Goal: Information Seeking & Learning: Find specific fact

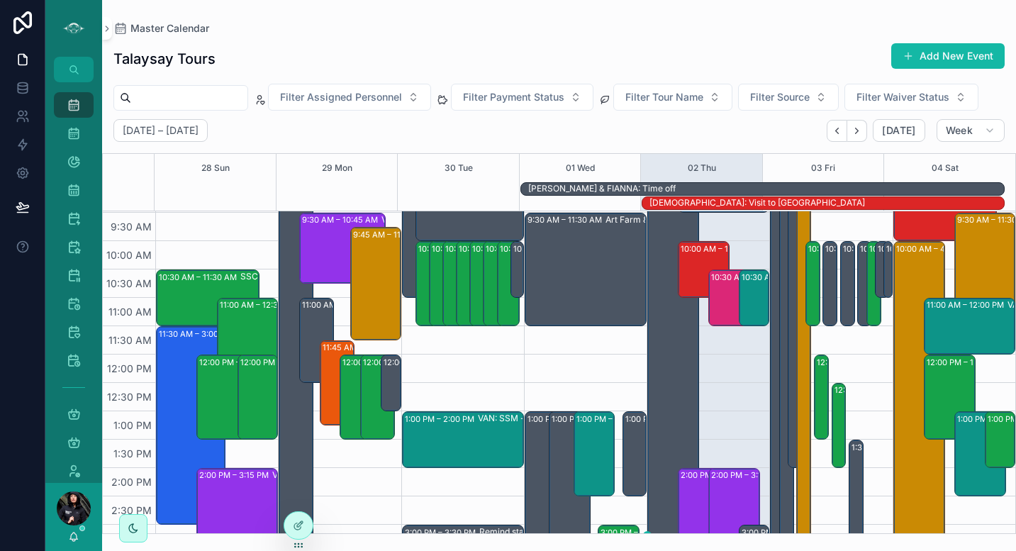
scroll to position [169, 0]
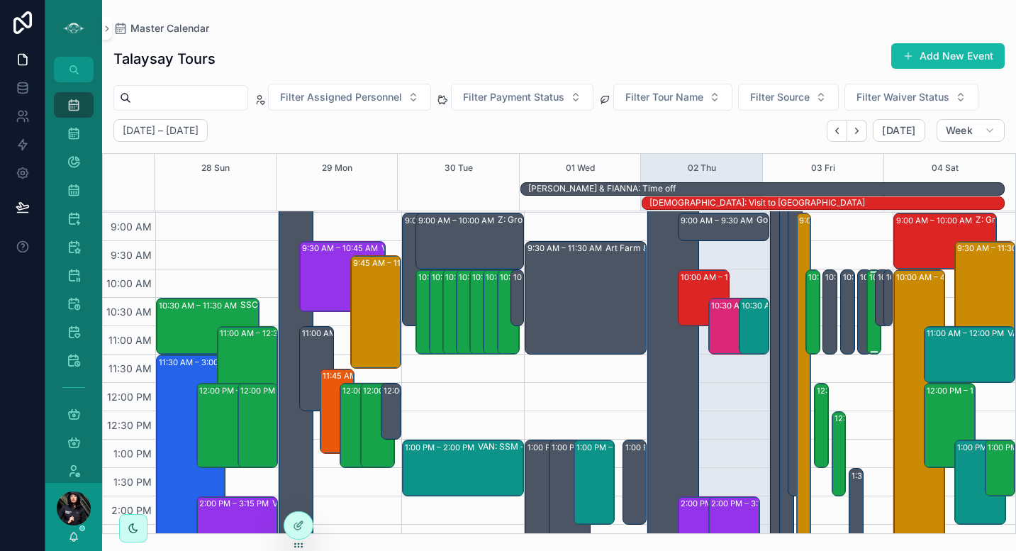
click at [869, 315] on div "10:00 AM – 11:30 AM (PRIVATE) VAN: TT - [PERSON_NAME] (10) [PERSON_NAME], TW:UU…" at bounding box center [874, 312] width 11 height 82
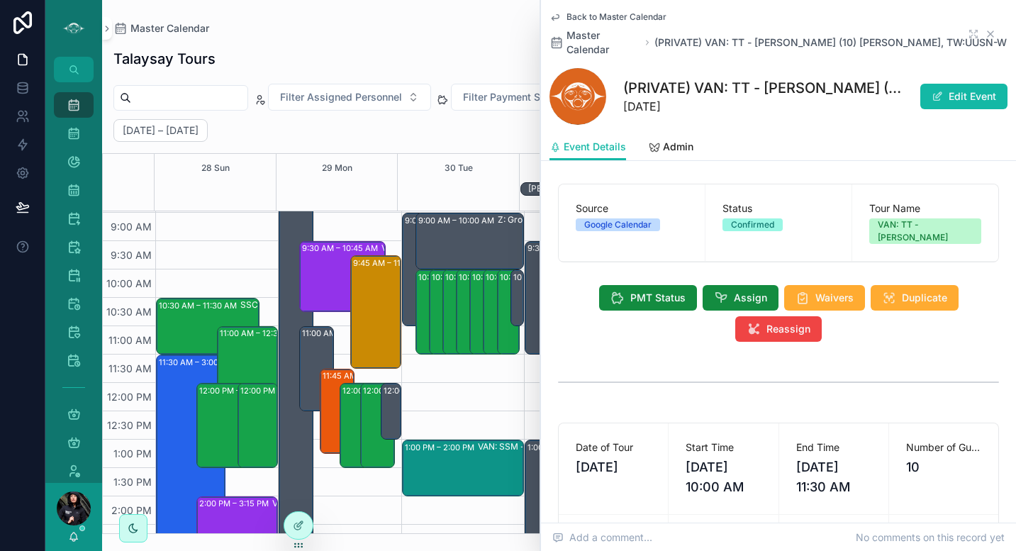
click at [984, 31] on icon "scrollable content" at bounding box center [989, 33] width 11 height 11
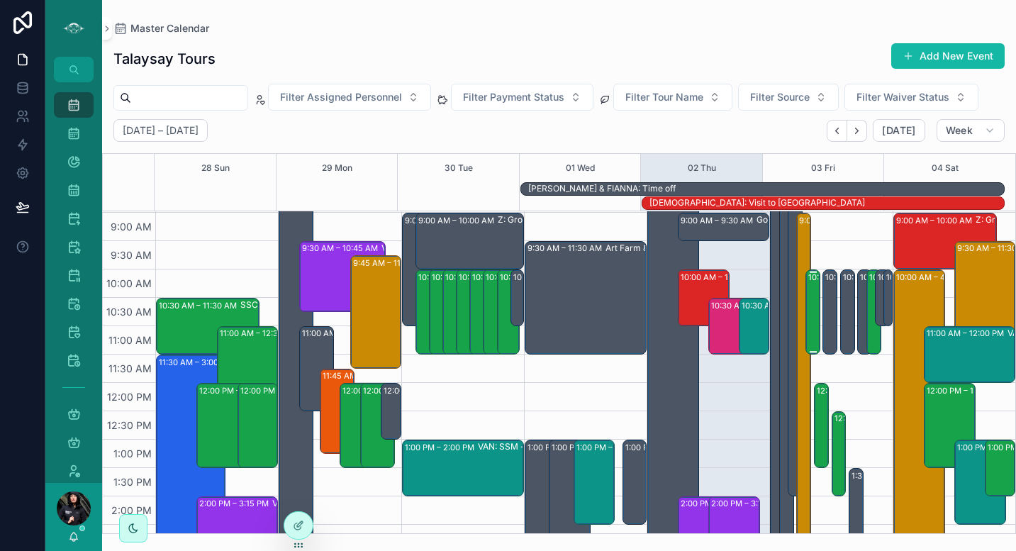
click at [808, 284] on div "10:00 AM – 11:30 AM VAN: [GEOGRAPHIC_DATA][PERSON_NAME] (1) [PERSON_NAME], TW:A…" at bounding box center [813, 312] width 11 height 82
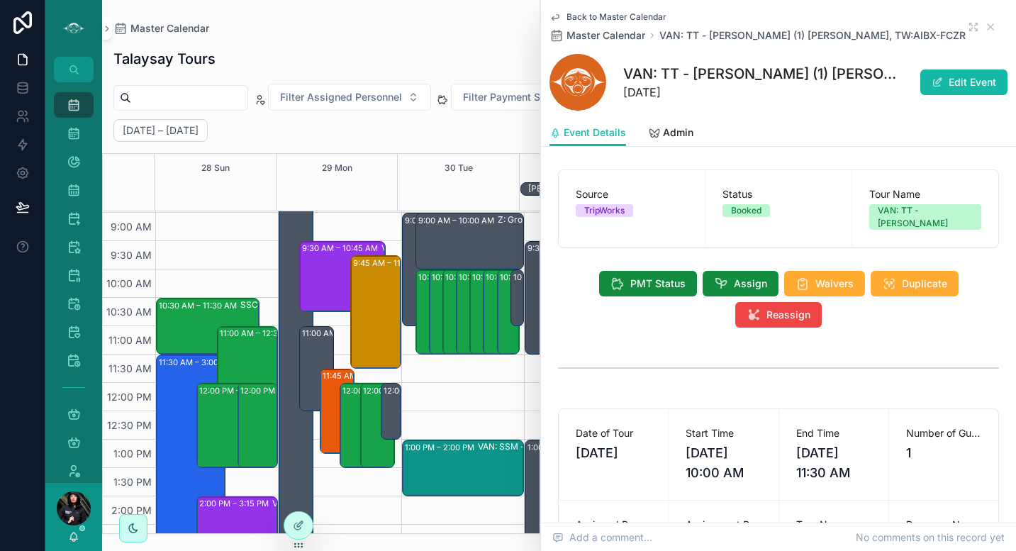
click at [556, 18] on icon "scrollable content" at bounding box center [554, 18] width 7 height 6
click at [982, 28] on div "Master Calendar" at bounding box center [558, 28] width 891 height 11
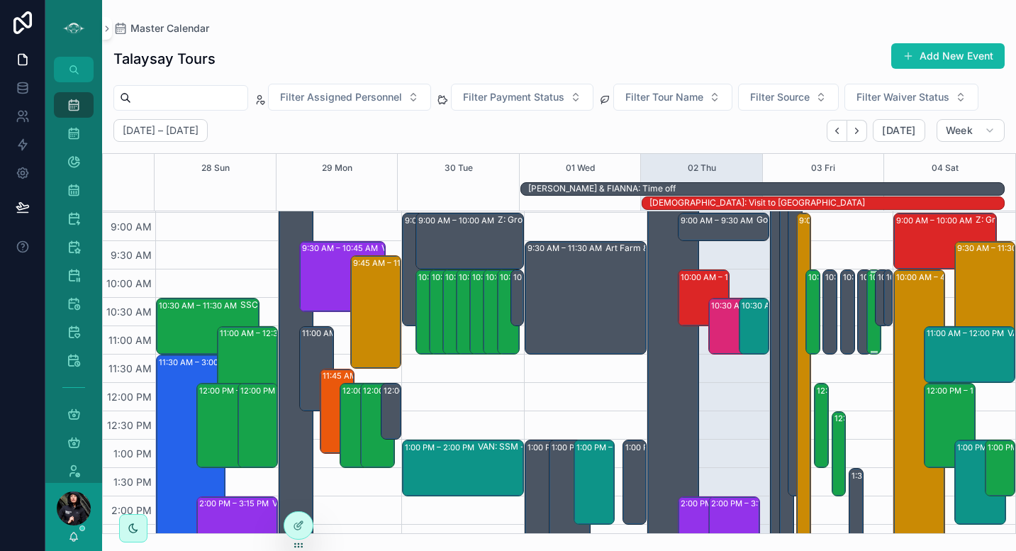
click at [867, 292] on div "10:00 AM – 11:30 AM (PRIVATE) VAN: TT - [PERSON_NAME] (10) [PERSON_NAME], TW:UU…" at bounding box center [873, 312] width 13 height 84
click at [869, 293] on div "10:00 AM – 11:30 AM (PRIVATE) VAN: TT - [PERSON_NAME] (10) [PERSON_NAME], TW:UU…" at bounding box center [874, 312] width 11 height 82
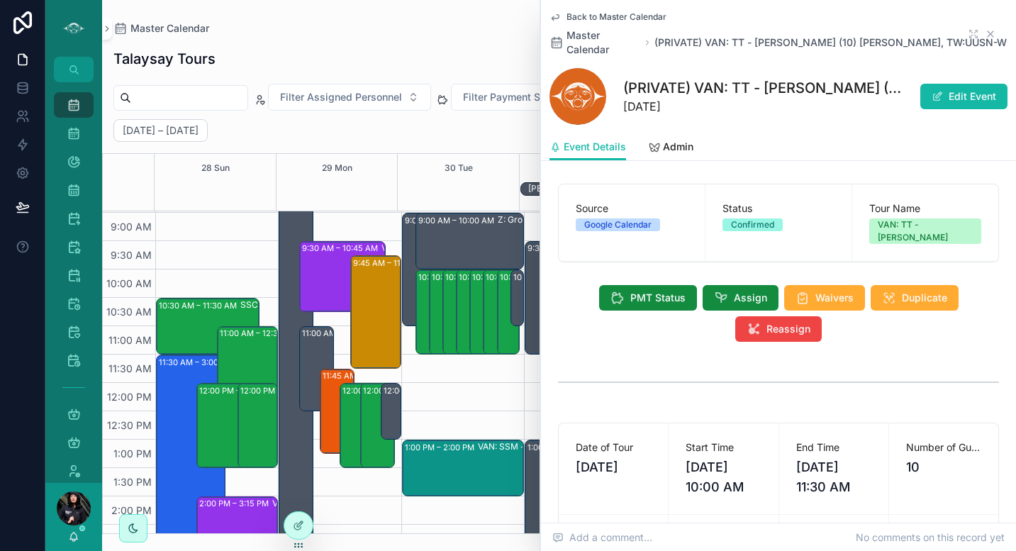
click at [984, 30] on icon "scrollable content" at bounding box center [989, 33] width 11 height 11
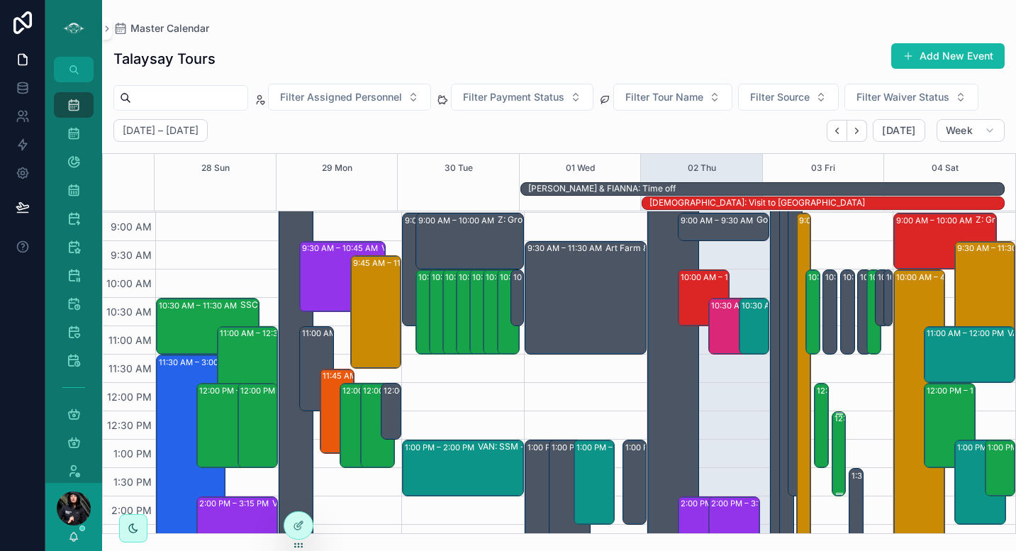
click at [834, 444] on div "12:30 PM – 2:00 PM VAN: TT - [PERSON_NAME] (20) [PERSON_NAME], TW:RHUT-SKJD" at bounding box center [839, 454] width 11 height 82
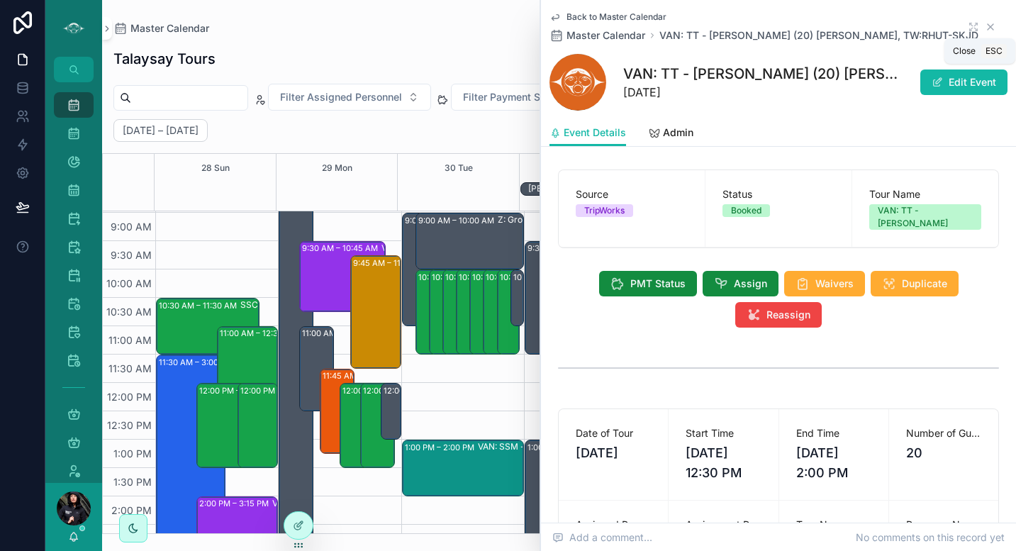
click at [984, 28] on icon "scrollable content" at bounding box center [989, 26] width 11 height 11
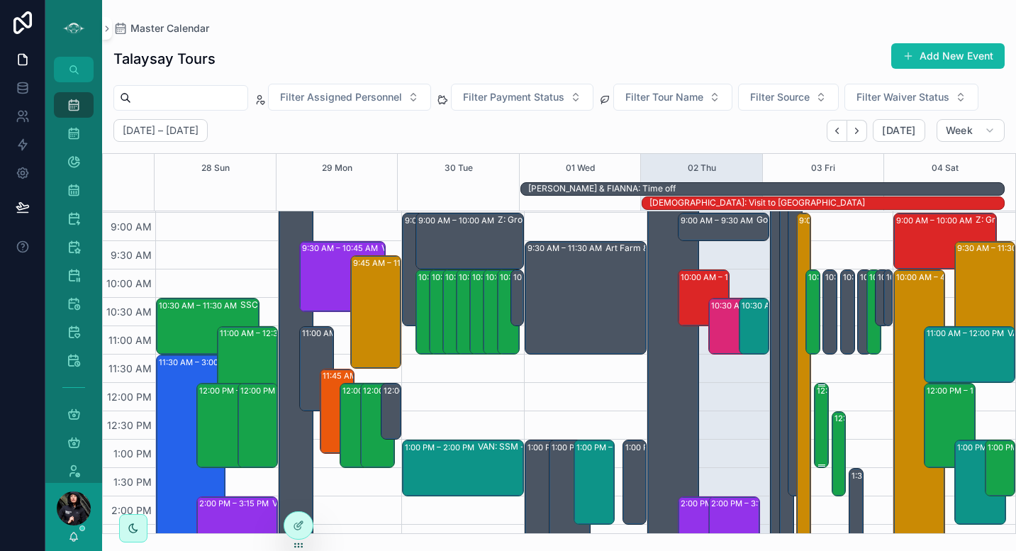
click at [817, 430] on div "12:00 PM – 1:30 PM VAN: TT - [PERSON_NAME] (3) [PERSON_NAME], TW:HGSF-EWCN" at bounding box center [822, 425] width 11 height 82
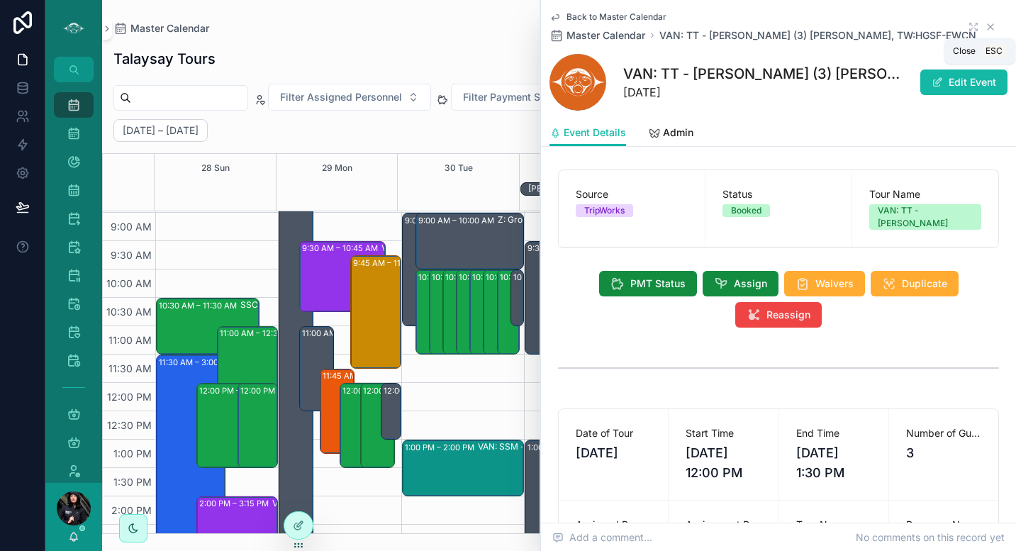
click at [984, 27] on icon "scrollable content" at bounding box center [989, 26] width 11 height 11
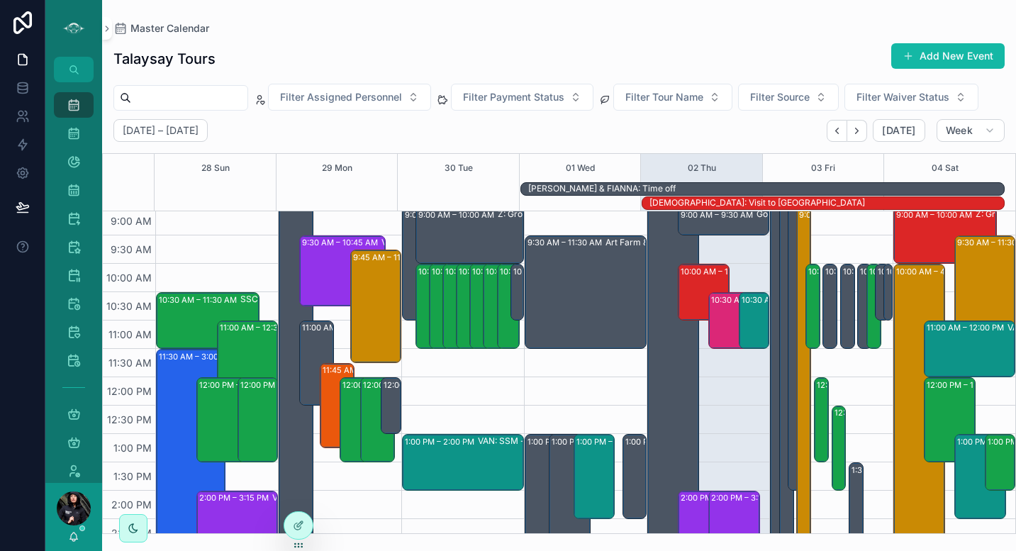
scroll to position [172, 0]
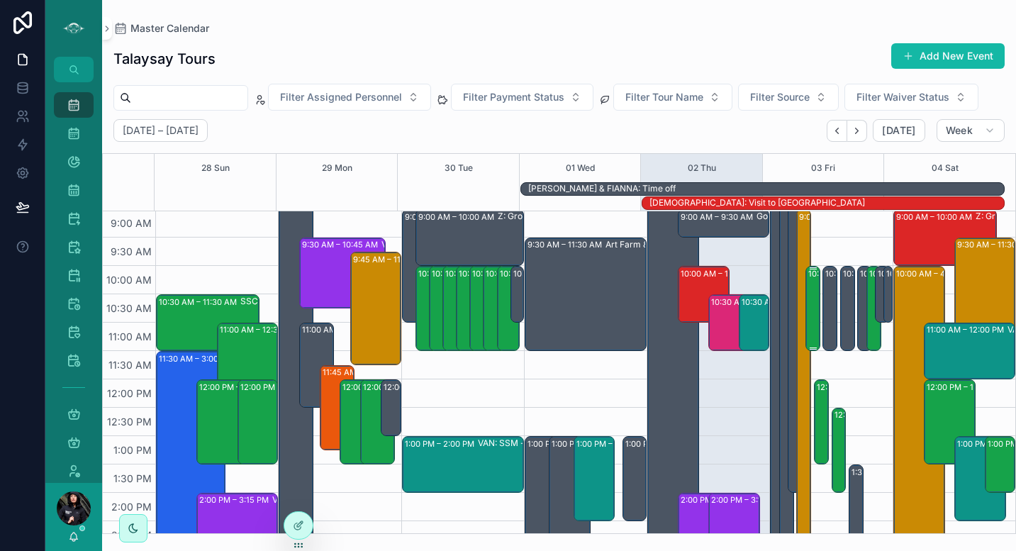
click at [808, 299] on div "10:00 AM – 11:30 AM VAN: [GEOGRAPHIC_DATA][PERSON_NAME] (1) [PERSON_NAME], TW:A…" at bounding box center [813, 308] width 11 height 82
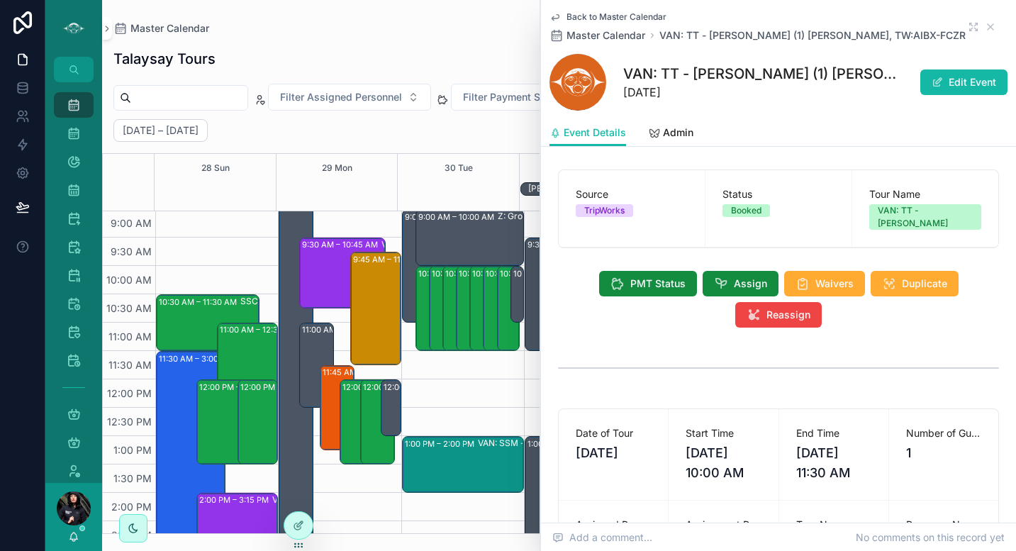
click at [554, 18] on icon "scrollable content" at bounding box center [554, 18] width 7 height 6
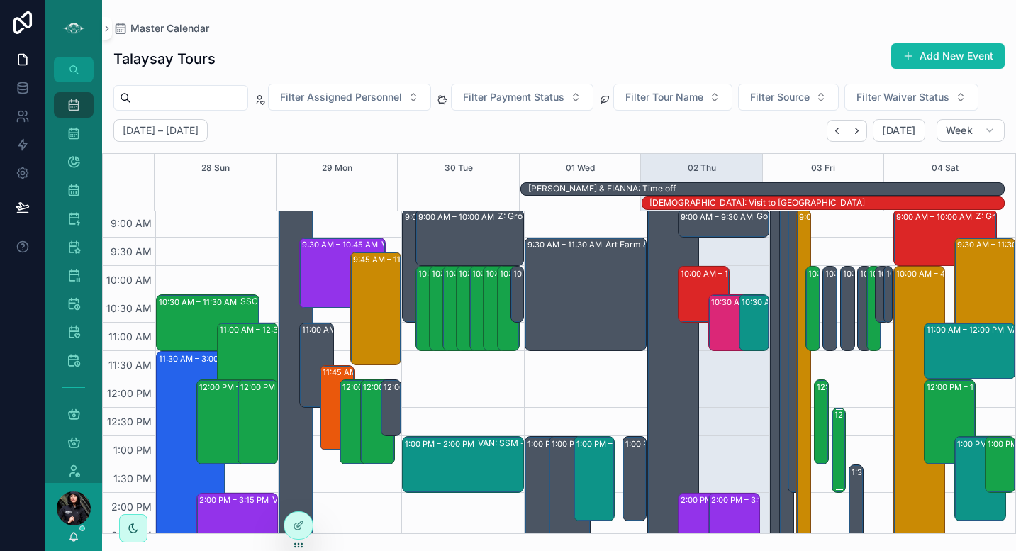
click at [834, 426] on div "12:30 PM – 2:00 PM VAN: TT - [PERSON_NAME] (20) [PERSON_NAME], TW:RHUT-SKJD" at bounding box center [839, 450] width 11 height 82
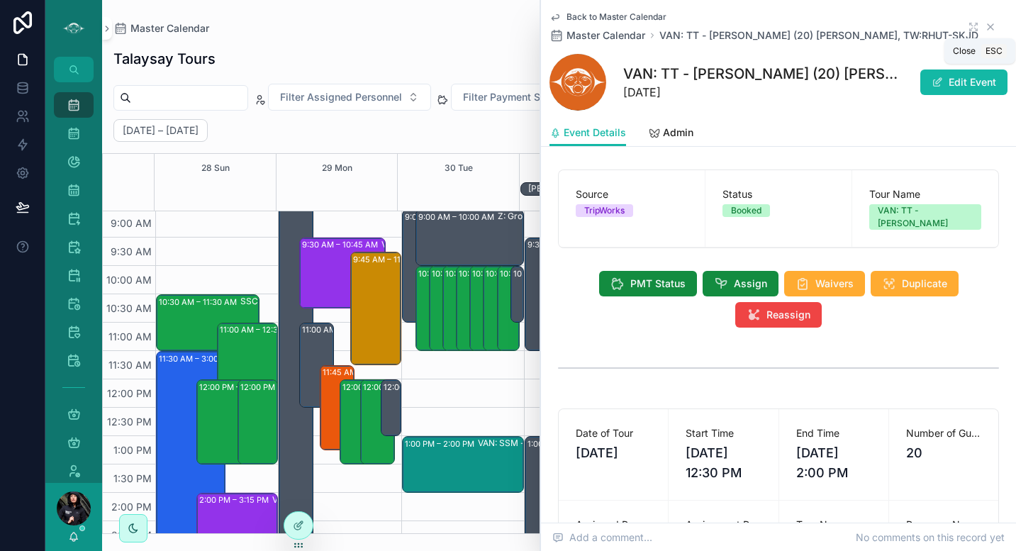
click at [984, 26] on icon "scrollable content" at bounding box center [989, 26] width 11 height 11
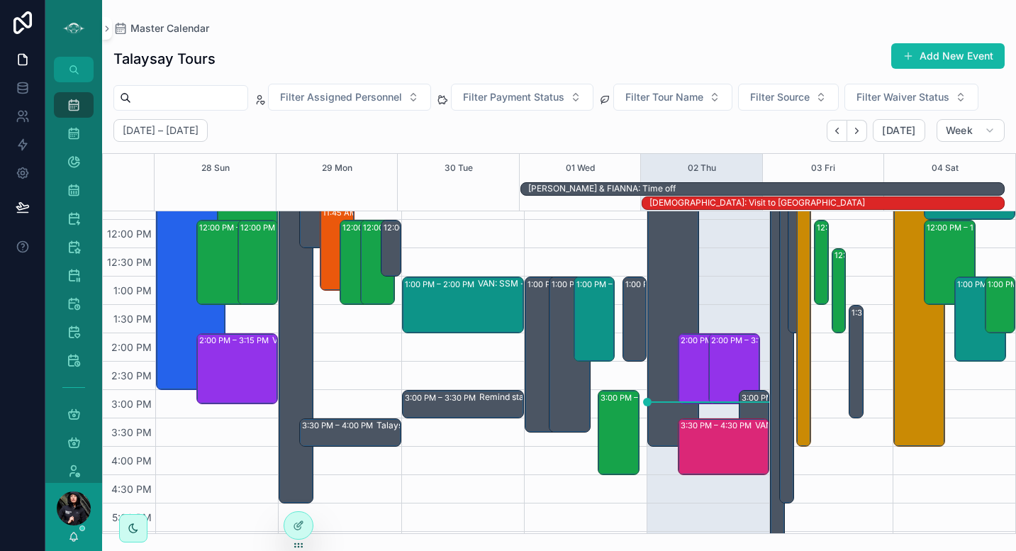
scroll to position [343, 0]
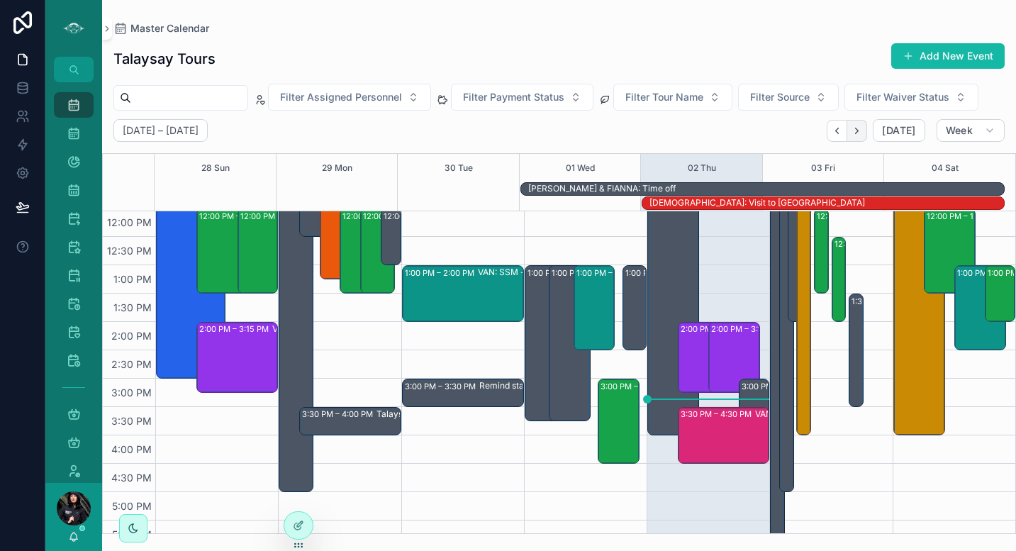
click at [867, 134] on button "Next" at bounding box center [857, 131] width 20 height 22
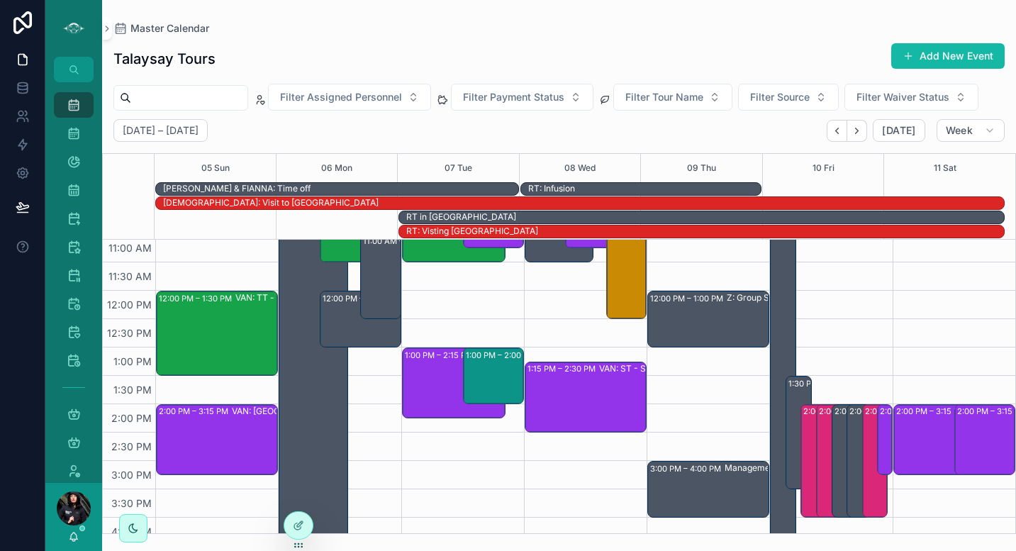
scroll to position [286, 0]
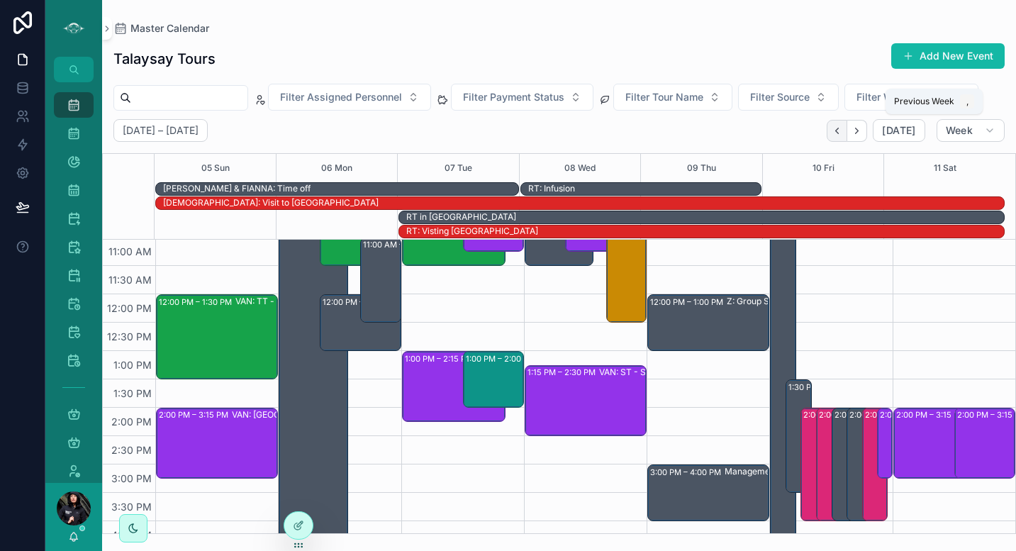
click at [834, 132] on icon "Back" at bounding box center [836, 130] width 11 height 11
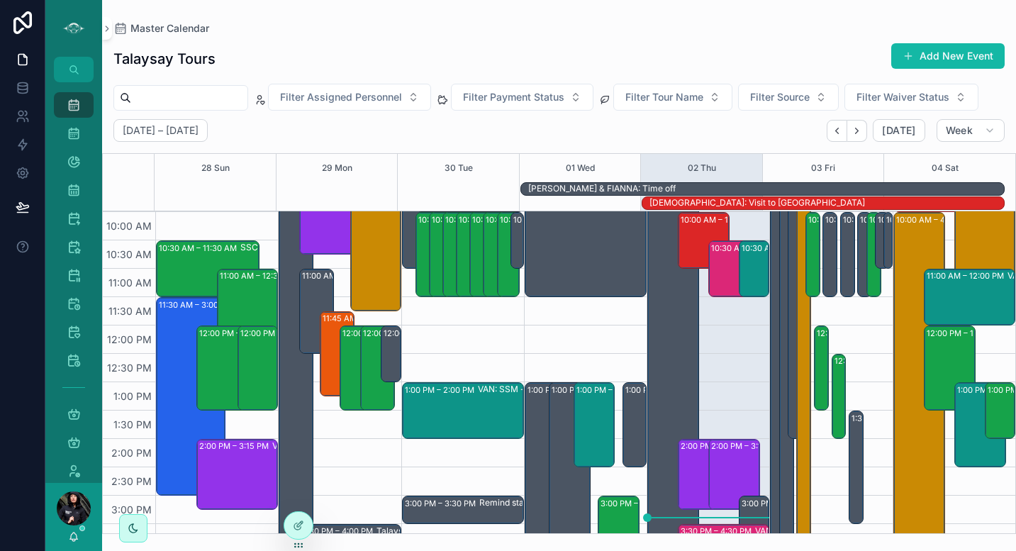
scroll to position [225, 0]
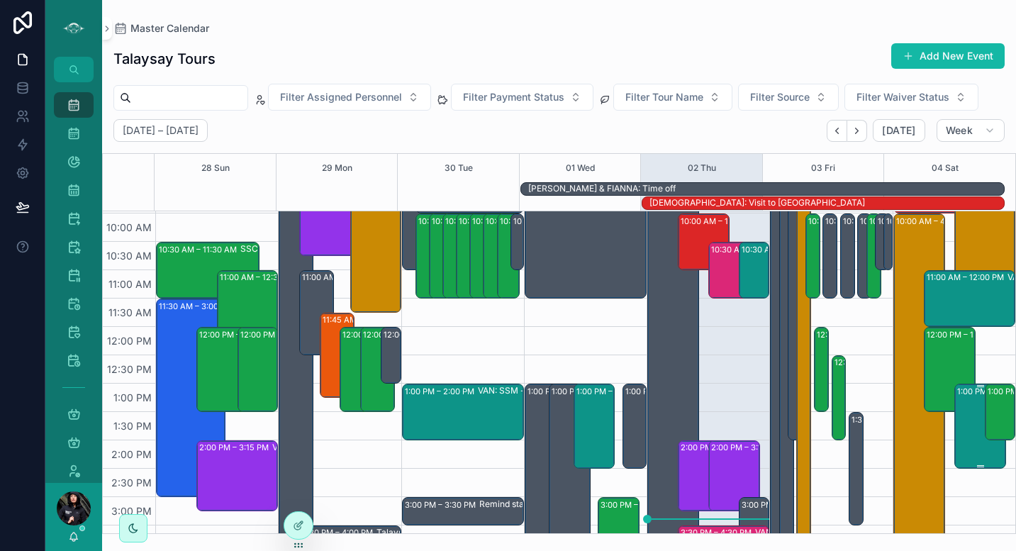
click at [962, 418] on div "1:00 PM – 2:30 PM VAN: SSM - Whytecliff Park (2) [PERSON_NAME], TW:[PERSON_NAME…" at bounding box center [980, 426] width 47 height 82
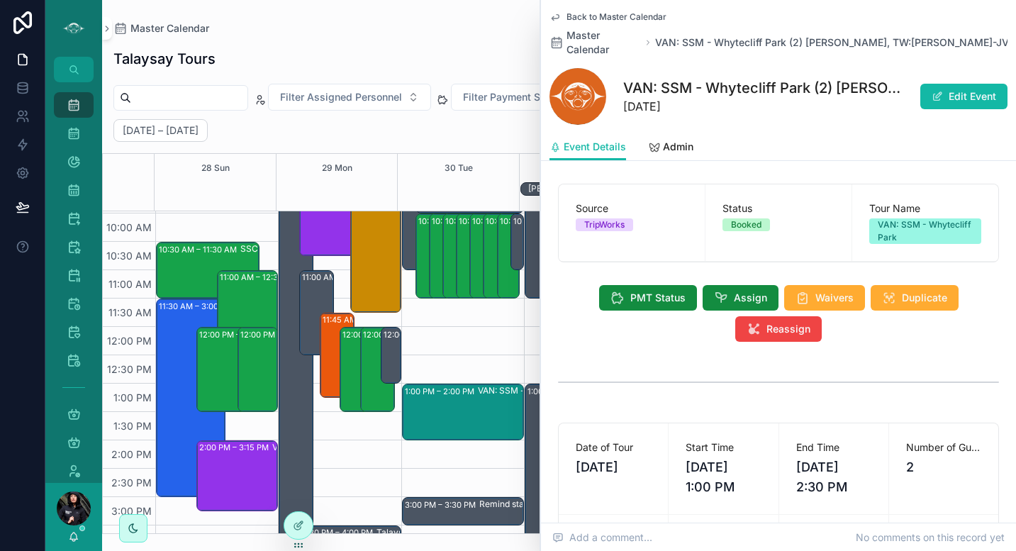
click at [551, 23] on div "Back to Master Calendar Master Calendar VAN: SSM - Whytecliff Park (2) [PERSON_…" at bounding box center [778, 33] width 458 height 45
click at [556, 16] on icon "scrollable content" at bounding box center [554, 16] width 11 height 11
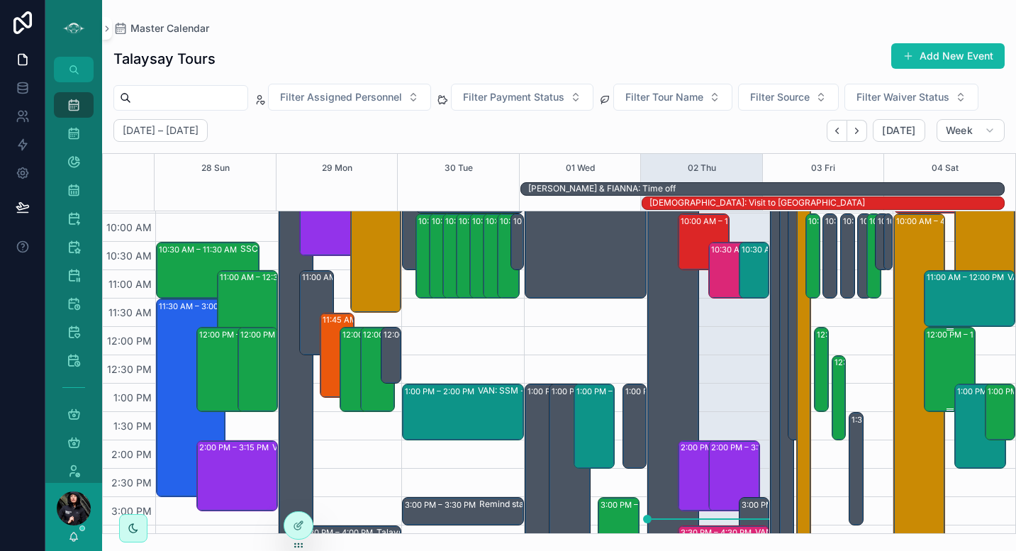
click at [933, 358] on div "12:00 PM – 1:30 PM VAN: TT - [PERSON_NAME] (2) [PERSON_NAME], TW:MZGY-XWMY" at bounding box center [949, 369] width 47 height 82
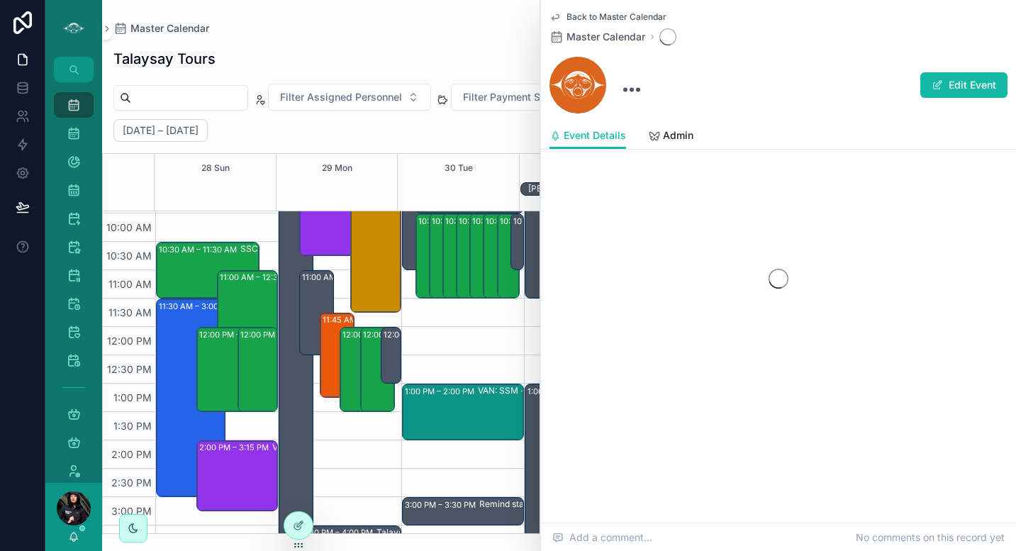
click at [992, 409] on div "Back to Master Calendar Master Calendar Edit Event Event Details Event Details …" at bounding box center [778, 240] width 475 height 481
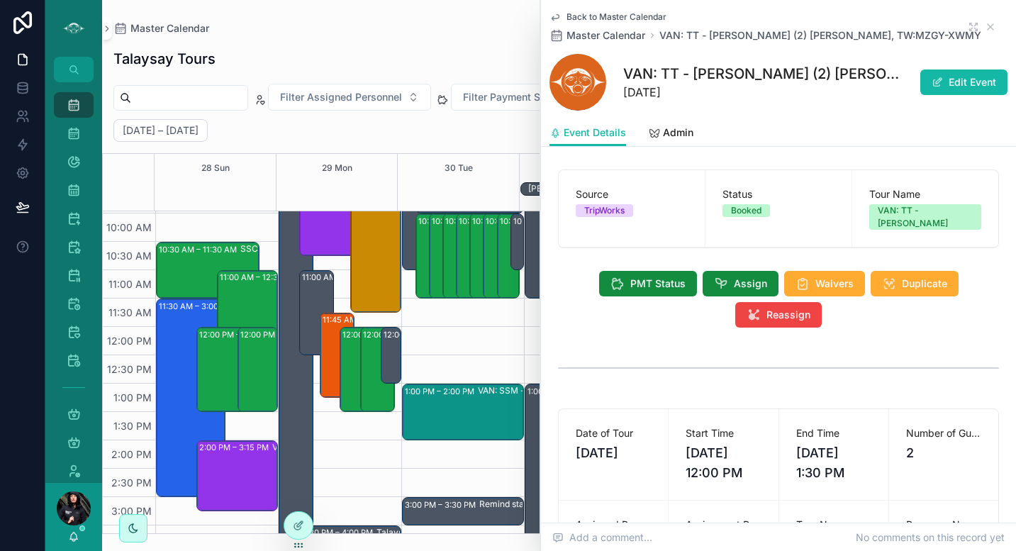
click at [555, 19] on icon "scrollable content" at bounding box center [554, 16] width 11 height 11
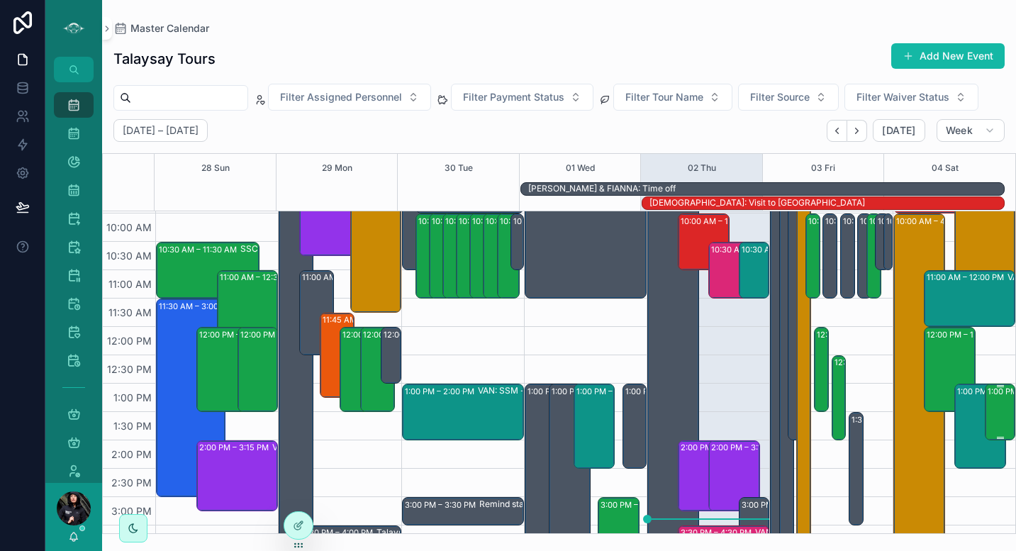
click at [987, 421] on div "1:00 PM – 2:00 PM VAN: TT - [PERSON_NAME] (10) [PERSON_NAME], TW:DBKE-ZVGT" at bounding box center [1000, 412] width 26 height 54
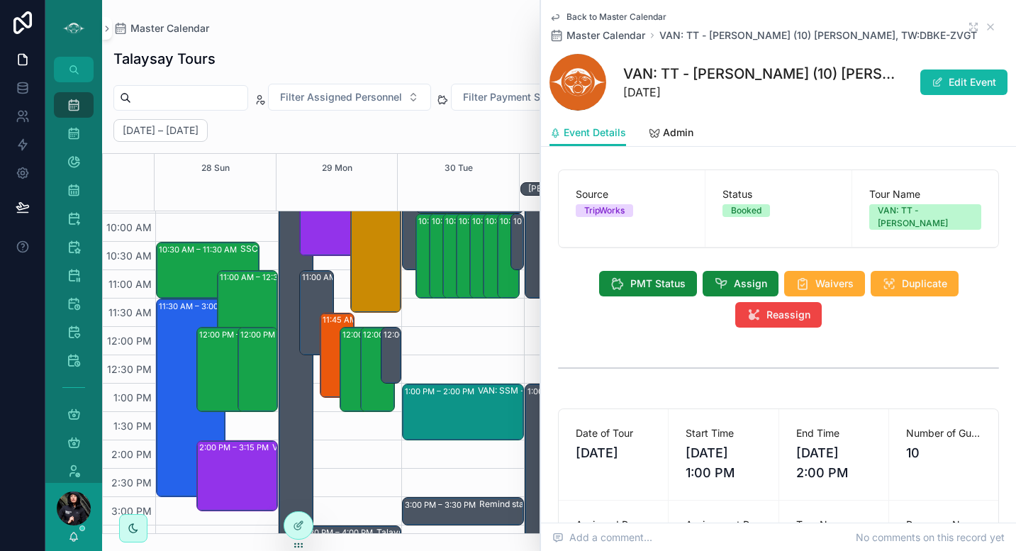
click at [554, 18] on icon "scrollable content" at bounding box center [554, 16] width 11 height 11
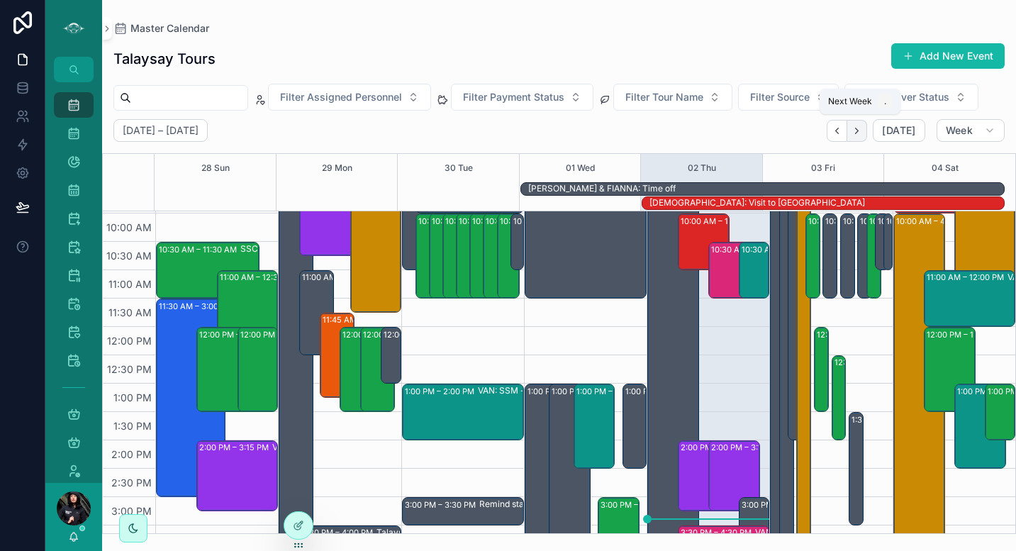
click at [862, 133] on icon "Next" at bounding box center [856, 130] width 11 height 11
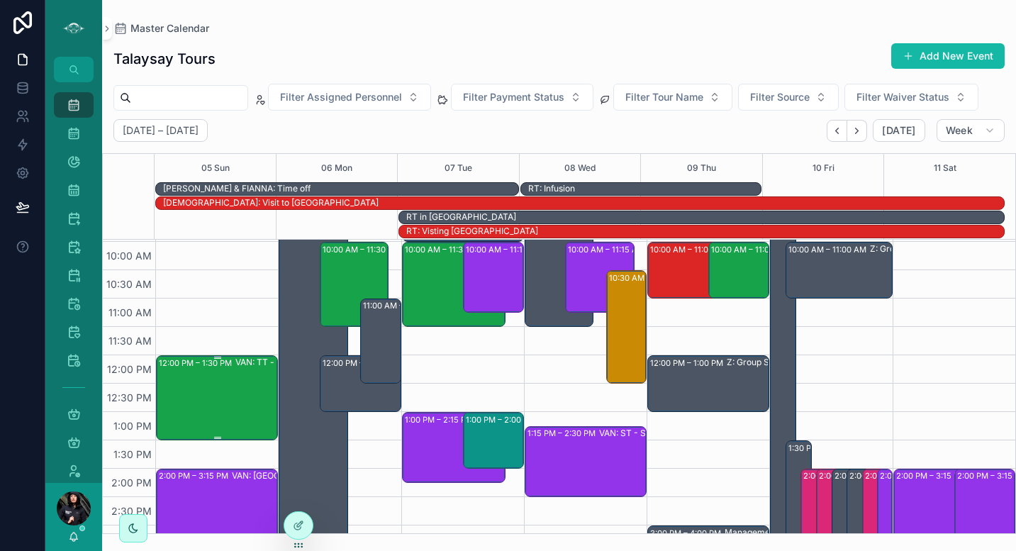
click at [223, 405] on div "12:00 PM – 1:30 PM VAN: TT - [PERSON_NAME] (3) [PERSON_NAME], TW:MXQH-NNZG" at bounding box center [218, 398] width 118 height 82
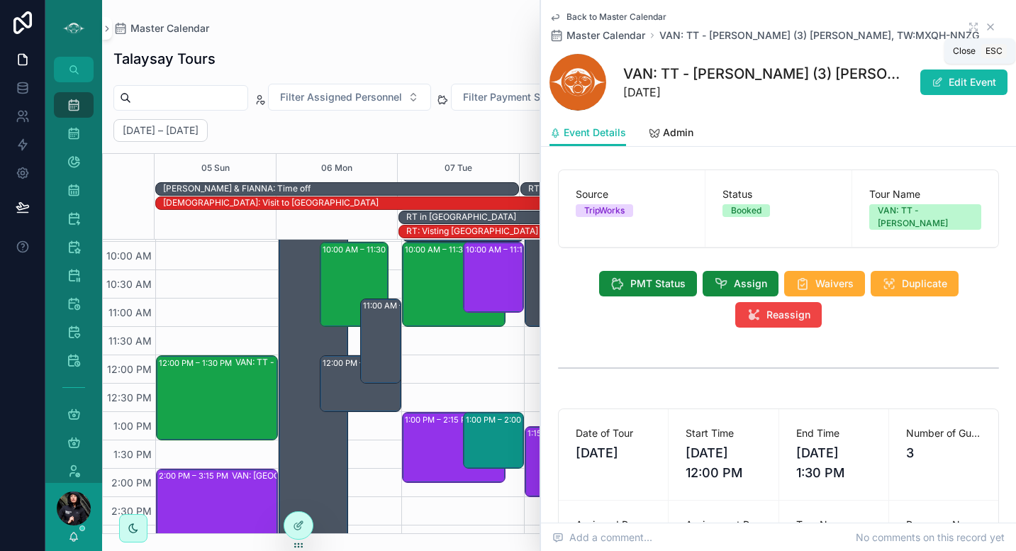
click at [984, 29] on icon "scrollable content" at bounding box center [989, 26] width 11 height 11
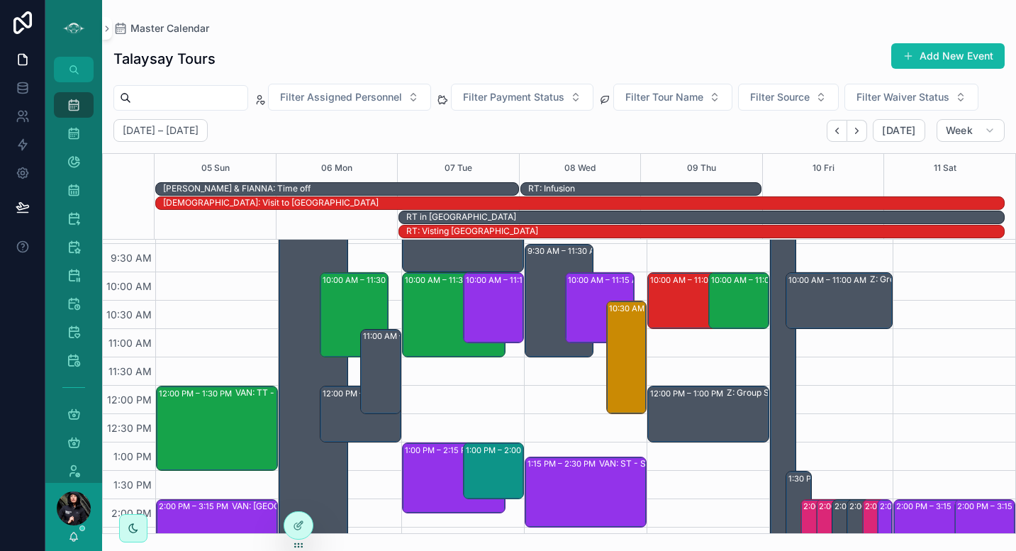
scroll to position [192, 0]
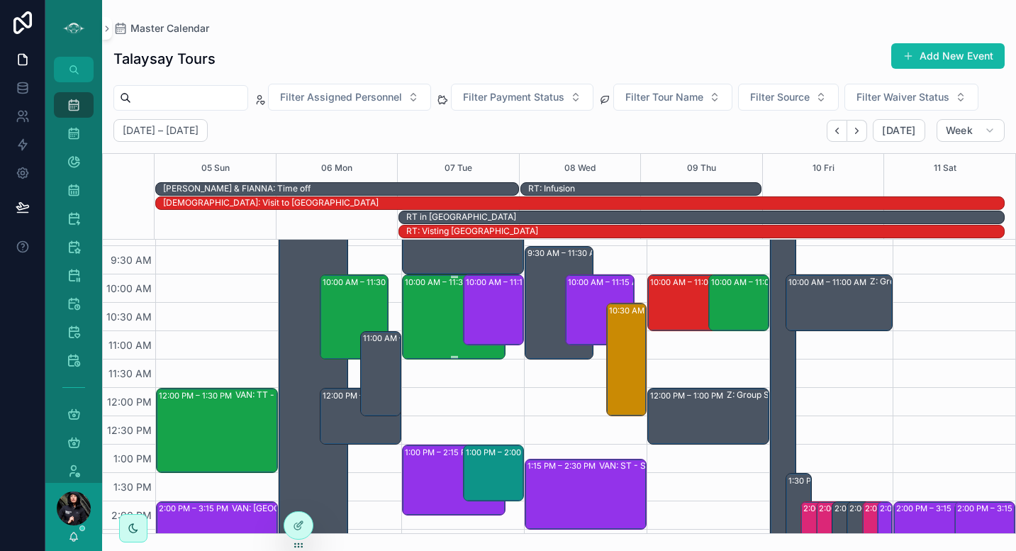
click at [429, 300] on div "10:00 AM – 11:30 AM VAN: TT - [PERSON_NAME] (13) [PERSON_NAME], TW:XTTZ-FXTV" at bounding box center [454, 317] width 99 height 82
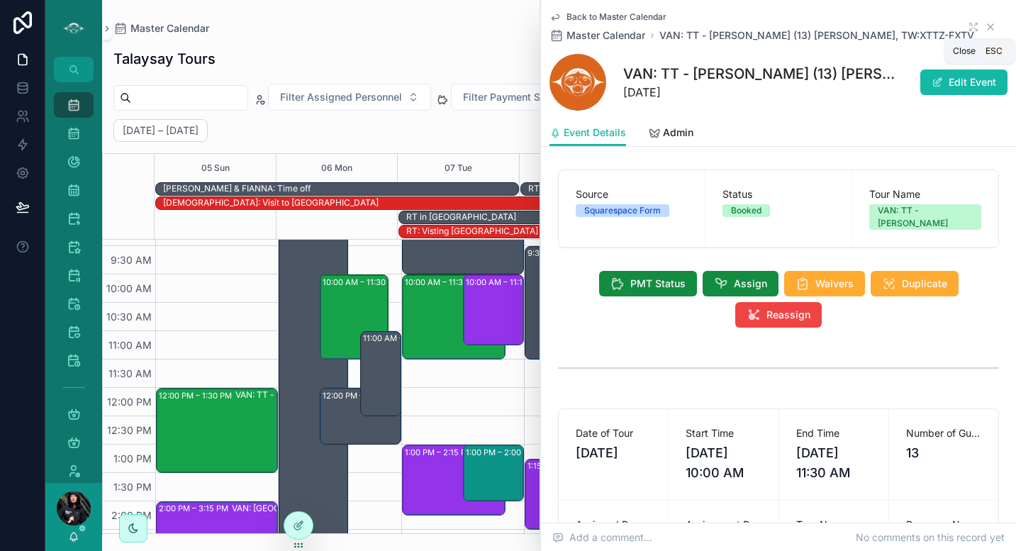
click at [987, 28] on icon "scrollable content" at bounding box center [990, 27] width 6 height 6
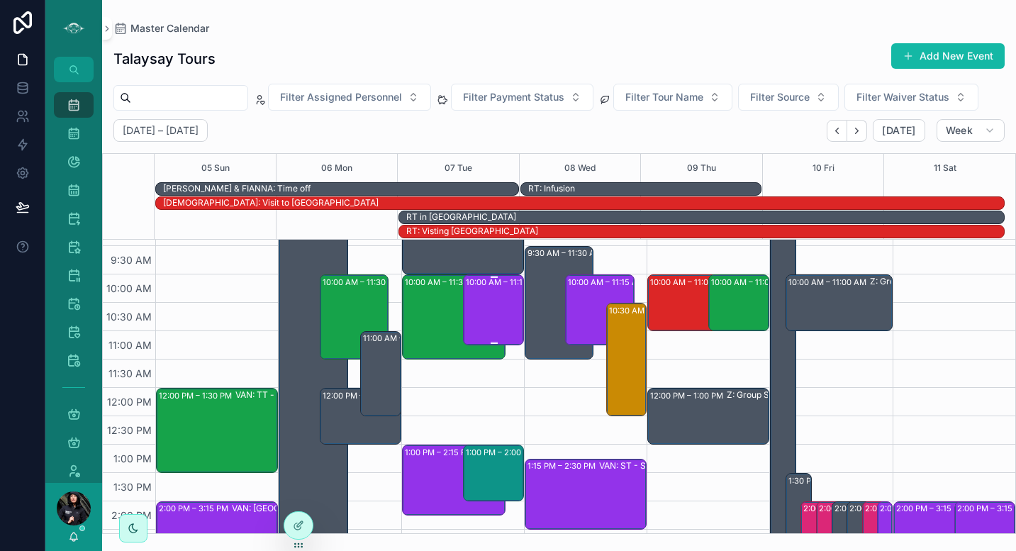
click at [491, 308] on div "10:00 AM – 11:15 AM VAN: ST - School Program (Private) (74) [PERSON_NAME], TW:[…" at bounding box center [494, 310] width 57 height 68
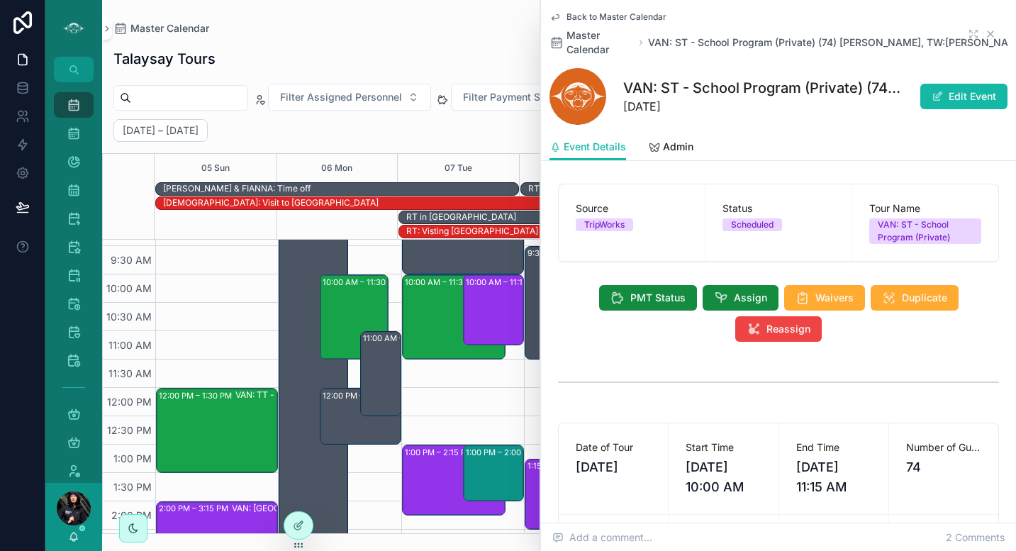
click at [984, 31] on icon "scrollable content" at bounding box center [989, 33] width 11 height 11
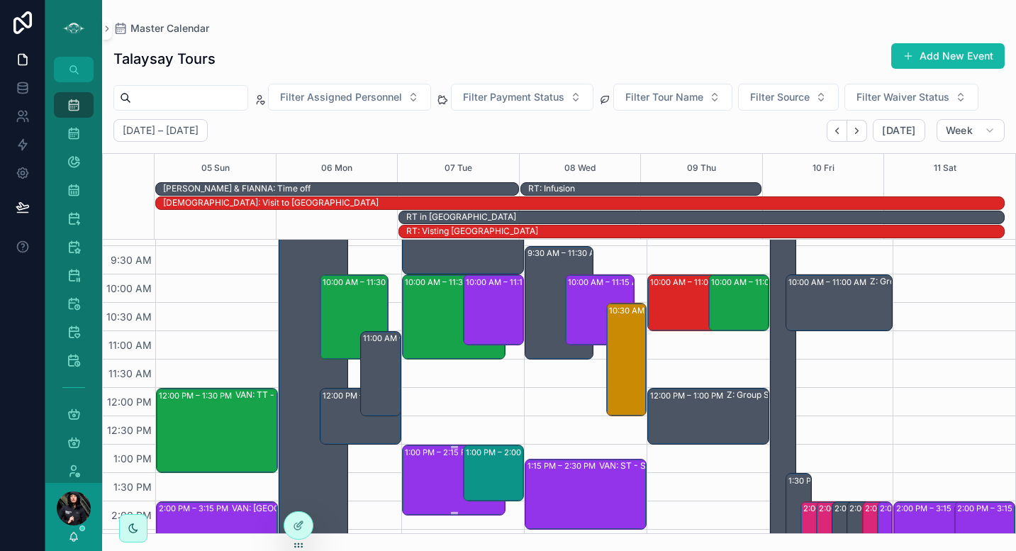
click at [434, 466] on div "1:00 PM – 2:15 PM VAN: [GEOGRAPHIC_DATA][PERSON_NAME] (37) [PERSON_NAME], TW:KX…" at bounding box center [454, 480] width 99 height 68
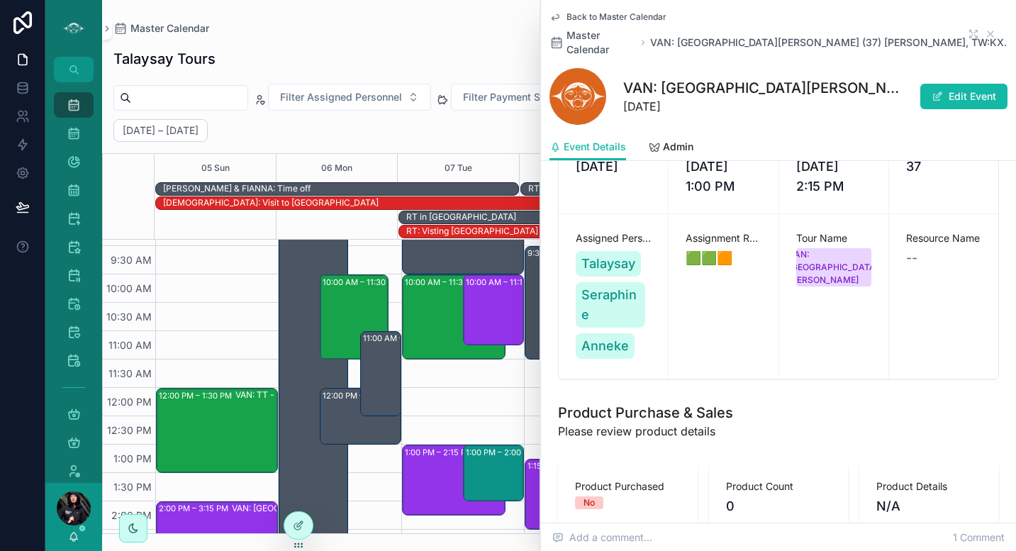
scroll to position [282, 0]
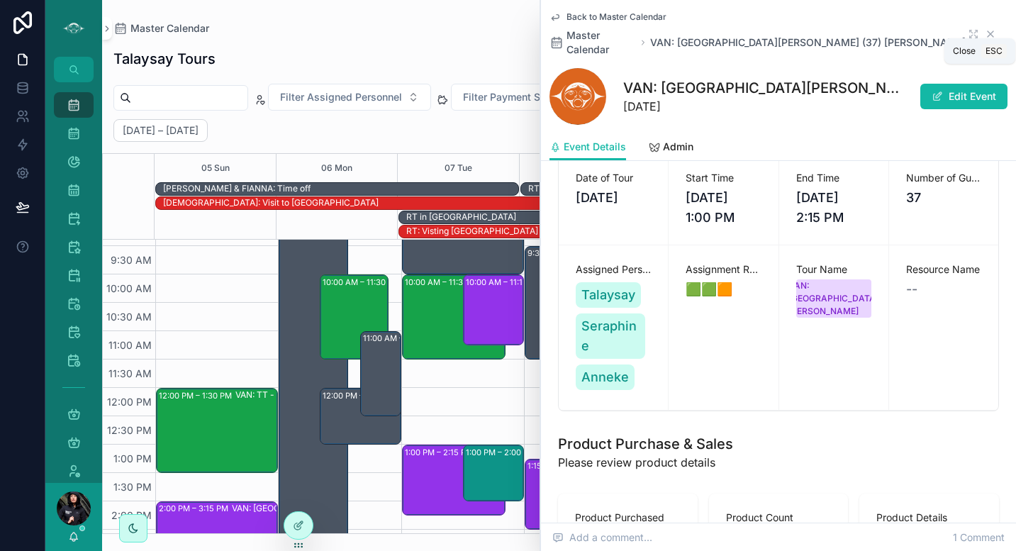
click at [984, 29] on icon "scrollable content" at bounding box center [989, 33] width 11 height 11
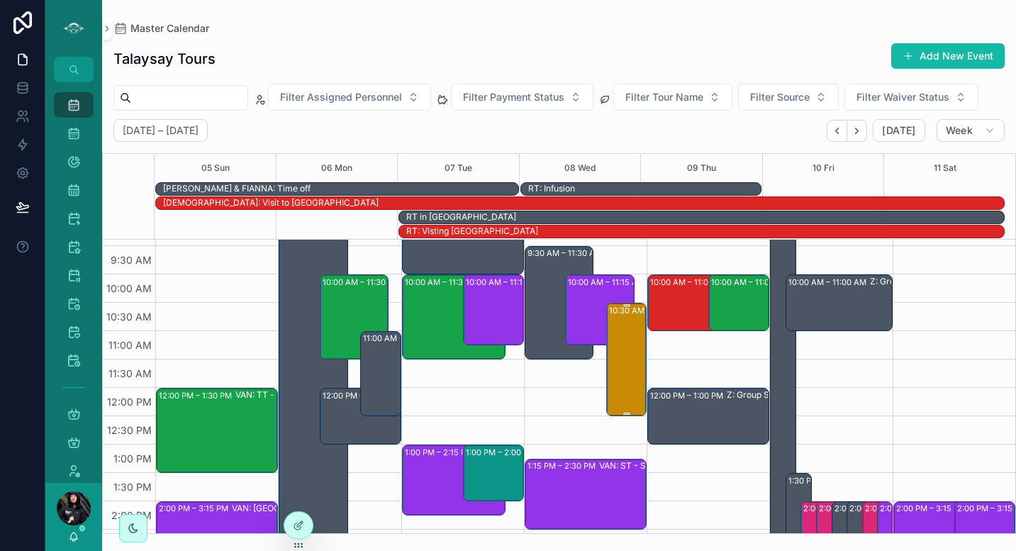
click at [623, 332] on div "10:30 AM – 12:30 PM VAN: FT - [PERSON_NAME] (6) [PERSON_NAME] | Destination [GE…" at bounding box center [627, 359] width 36 height 111
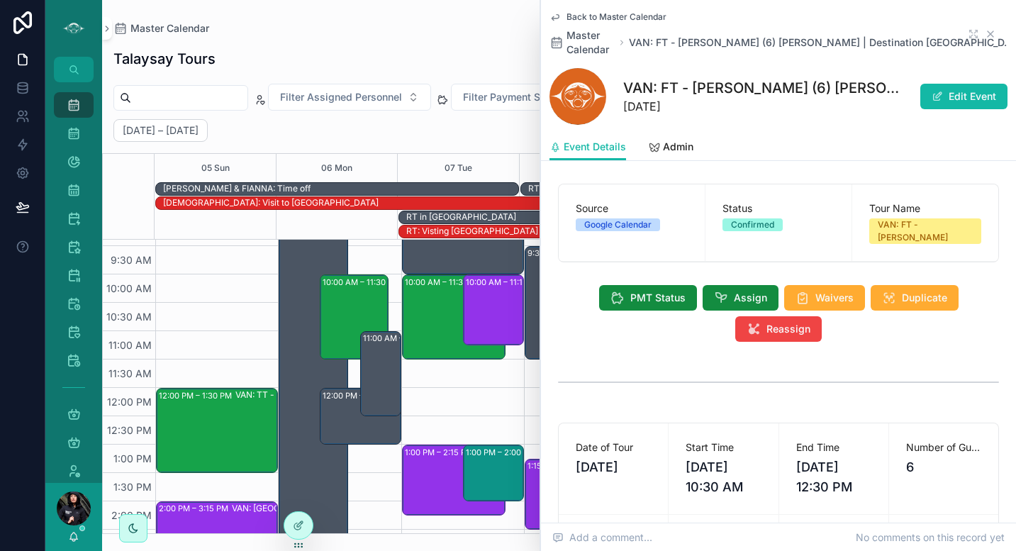
click at [984, 31] on icon "scrollable content" at bounding box center [989, 33] width 11 height 11
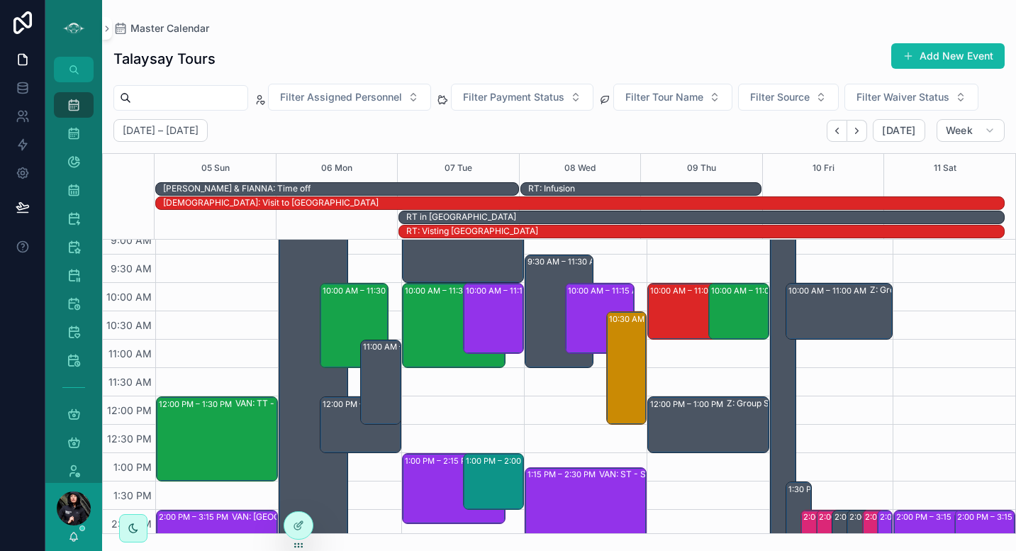
scroll to position [186, 0]
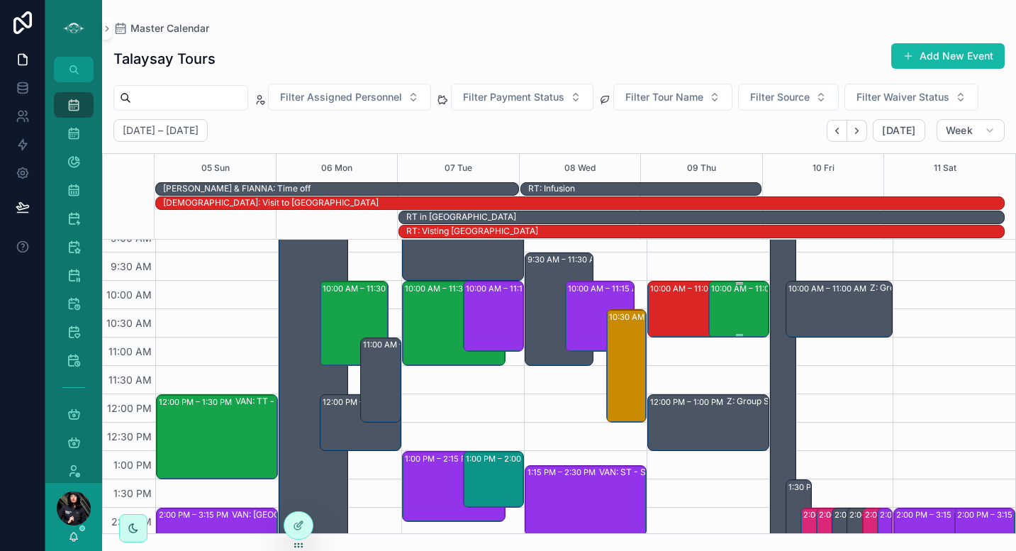
click at [744, 304] on div "10:00 AM – 11:00 AM SSC: TT - Early Bird Sunshine Coast (2) [PERSON_NAME], TW:X…" at bounding box center [739, 309] width 57 height 54
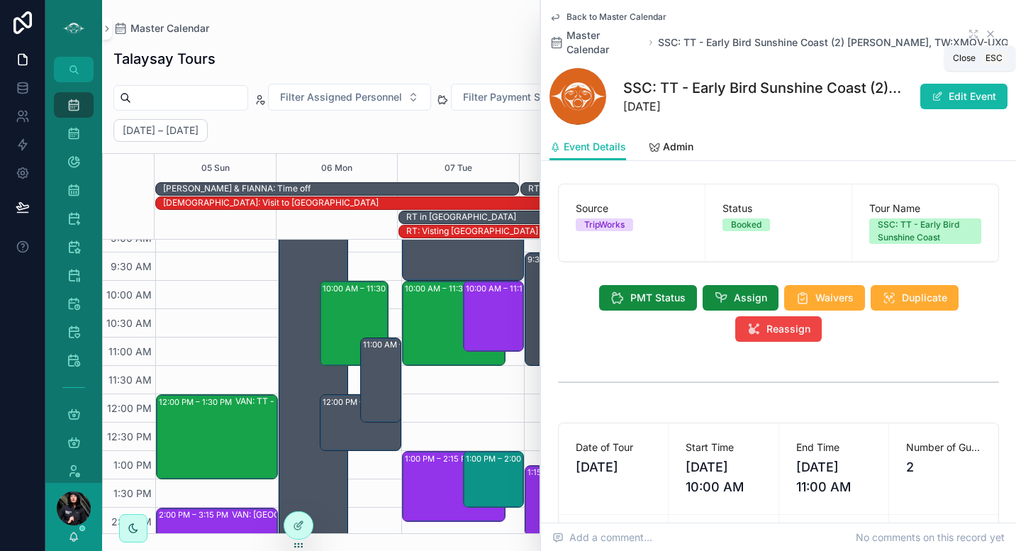
click at [987, 32] on icon "scrollable content" at bounding box center [990, 34] width 6 height 6
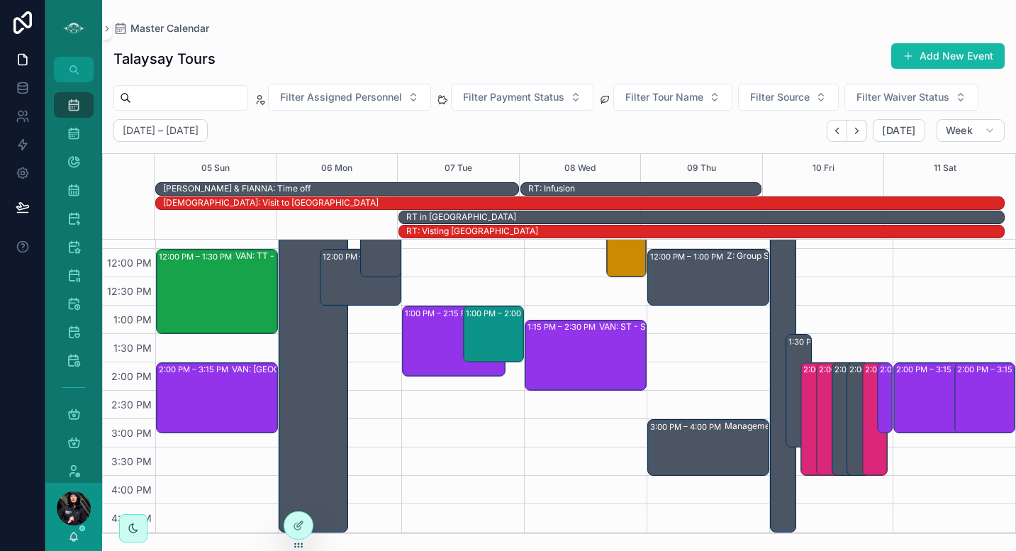
scroll to position [329, 0]
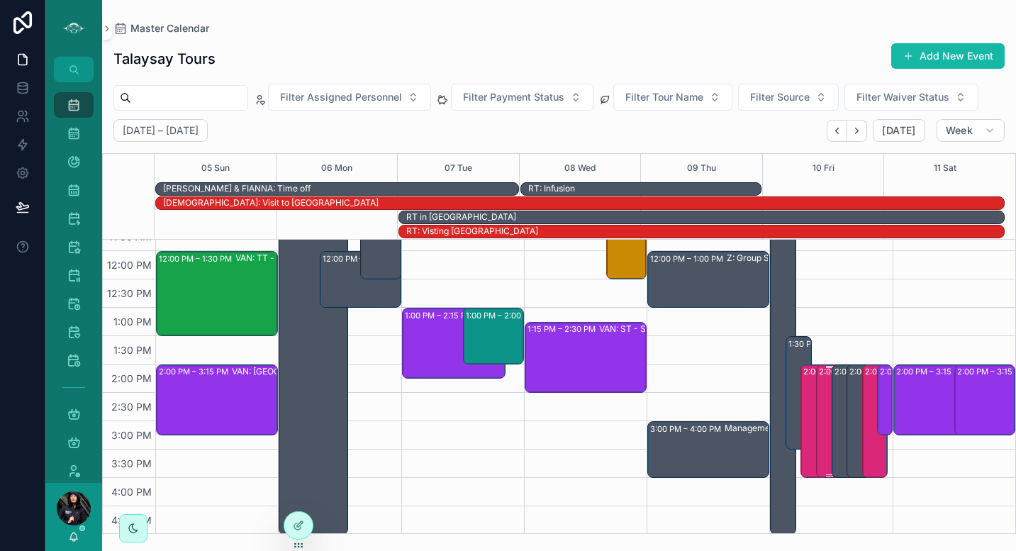
click at [819, 423] on div "2:00 PM – 4:00 PM DMW: Drum Meditation (1) [PERSON_NAME], TW:CINM-IBRF" at bounding box center [830, 421] width 22 height 111
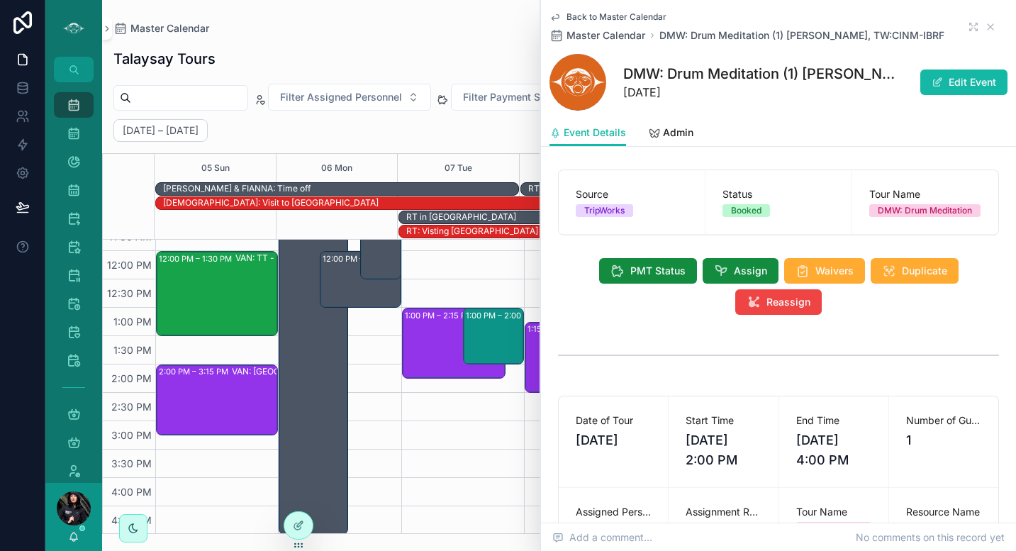
click at [556, 16] on icon "scrollable content" at bounding box center [554, 16] width 11 height 11
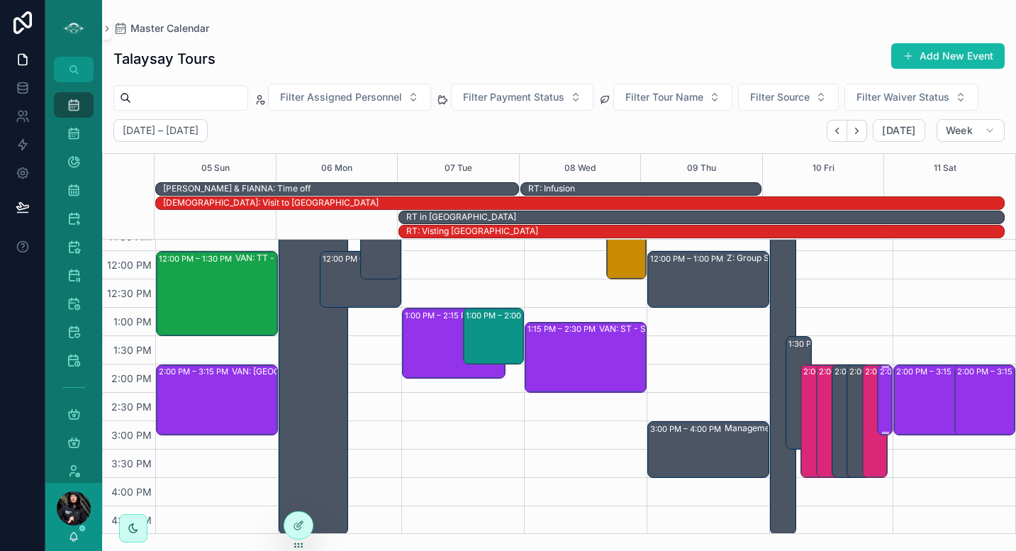
click at [880, 414] on div "2:00 PM – 3:15 PM VAN: [GEOGRAPHIC_DATA][PERSON_NAME] (5) [PERSON_NAME], TW:SDS…" at bounding box center [885, 400] width 11 height 68
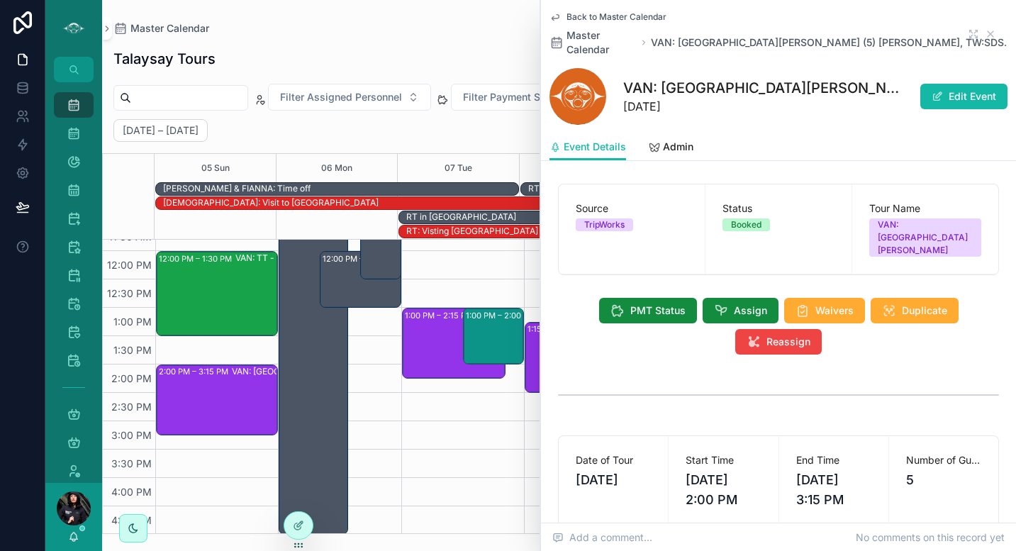
click at [557, 19] on icon "scrollable content" at bounding box center [554, 16] width 11 height 11
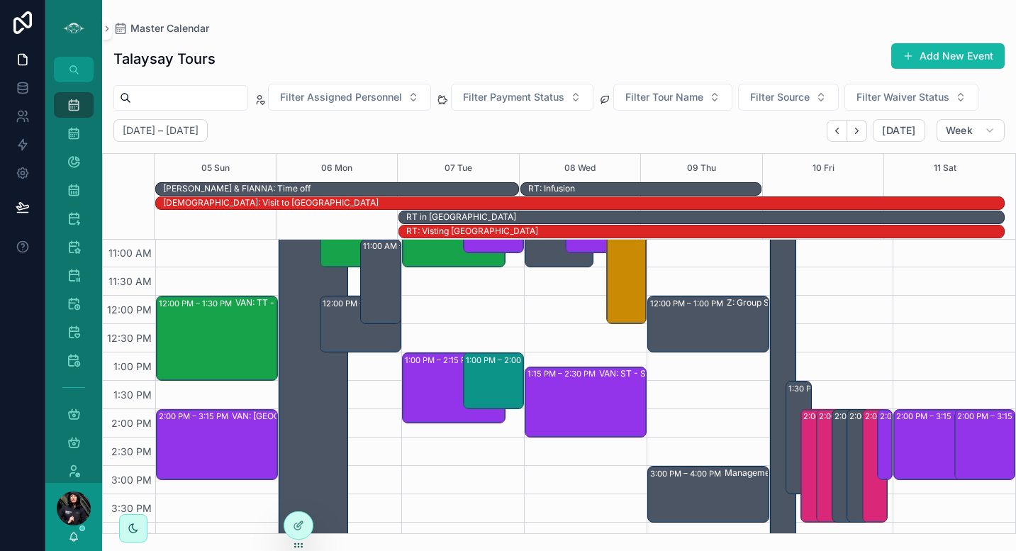
scroll to position [270, 0]
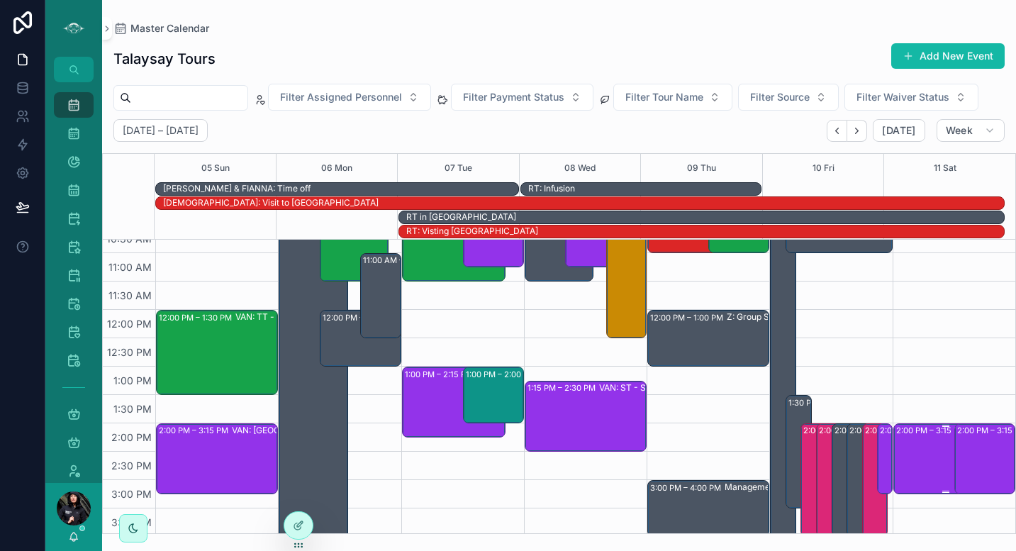
click at [919, 456] on div "2:00 PM – 3:15 PM VAN: [GEOGRAPHIC_DATA][PERSON_NAME] (1) [PERSON_NAME], TW:FSA…" at bounding box center [945, 459] width 99 height 68
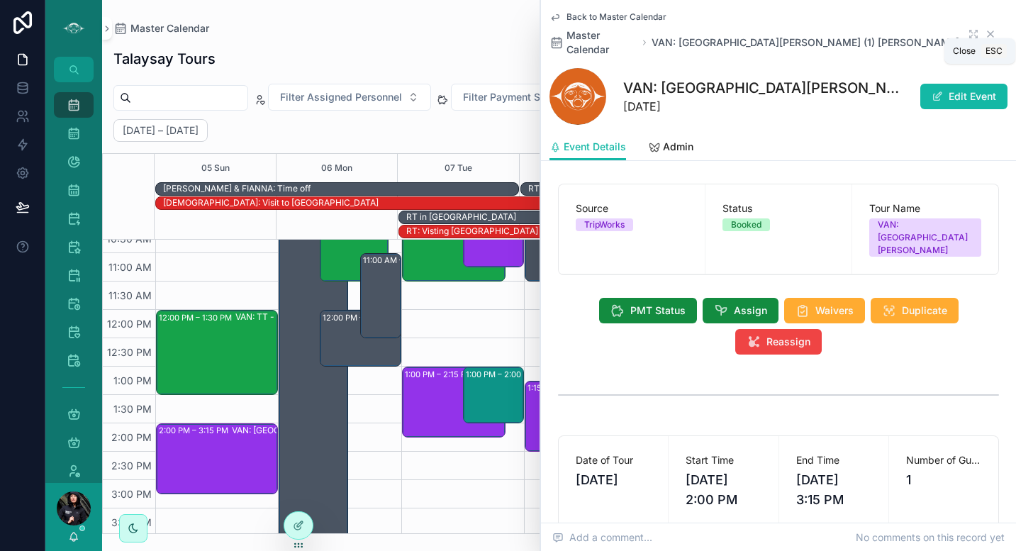
click at [987, 31] on icon "scrollable content" at bounding box center [990, 34] width 6 height 6
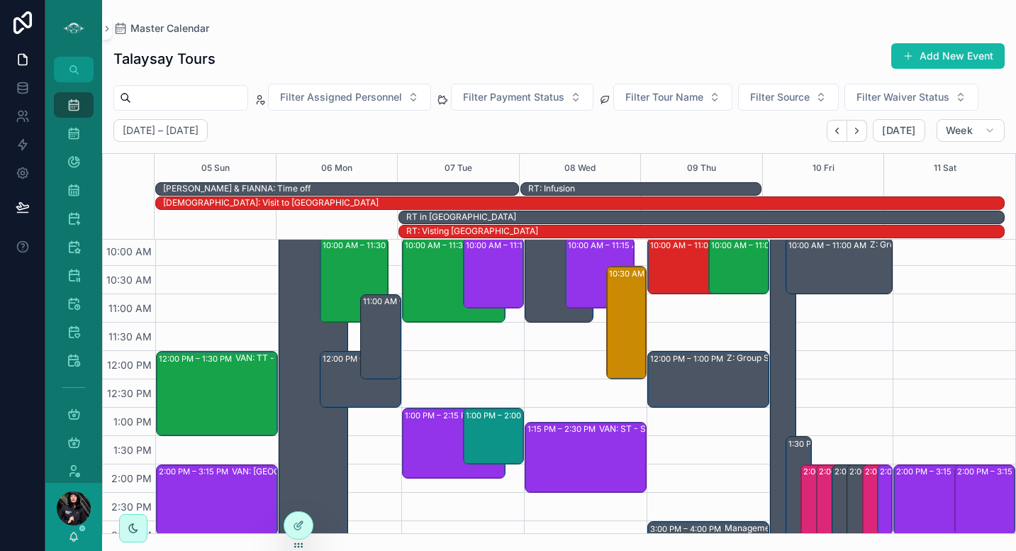
scroll to position [213, 0]
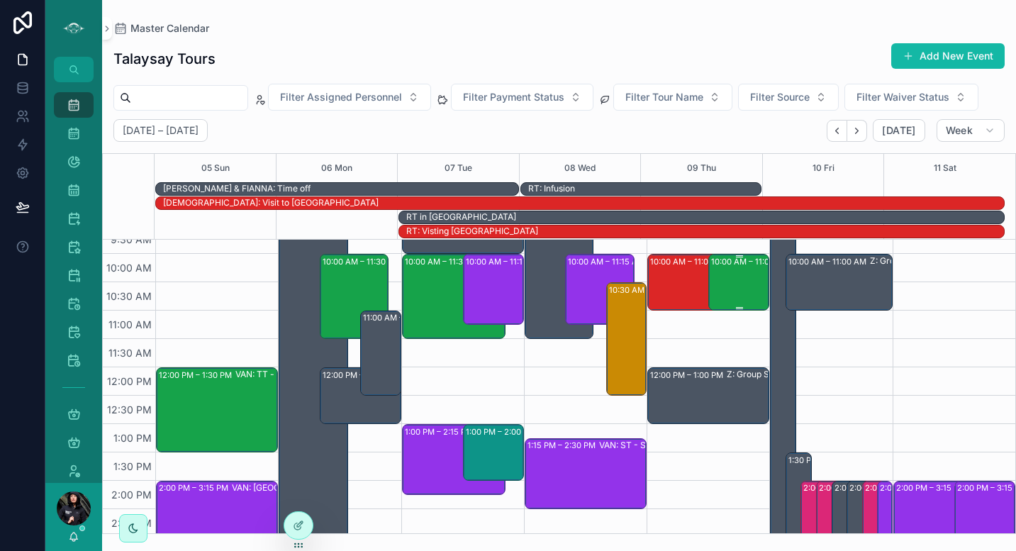
click at [719, 293] on div "10:00 AM – 11:00 AM SSC: TT - Early Bird Sunshine Coast (2) [PERSON_NAME], TW:X…" at bounding box center [739, 282] width 57 height 54
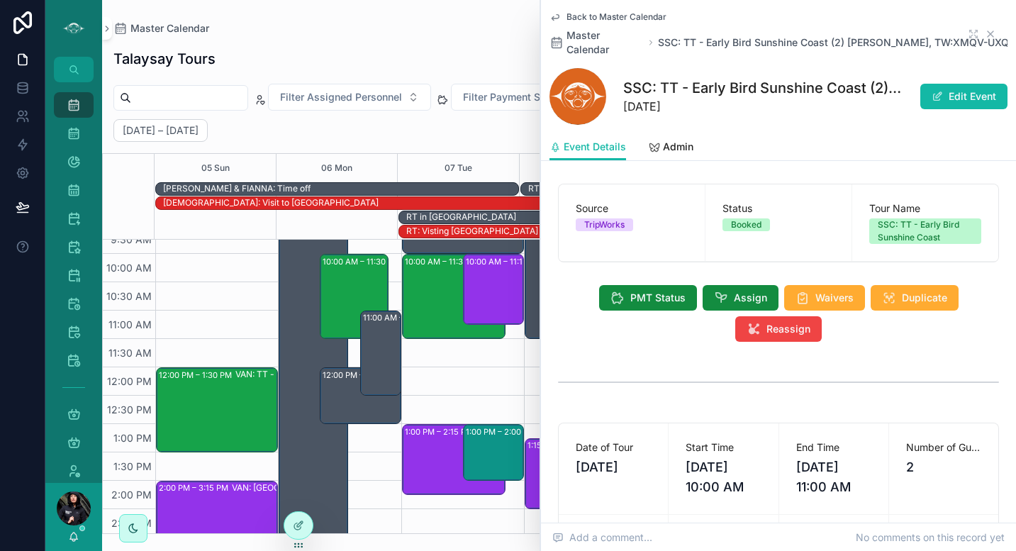
click at [984, 33] on icon "scrollable content" at bounding box center [989, 33] width 11 height 11
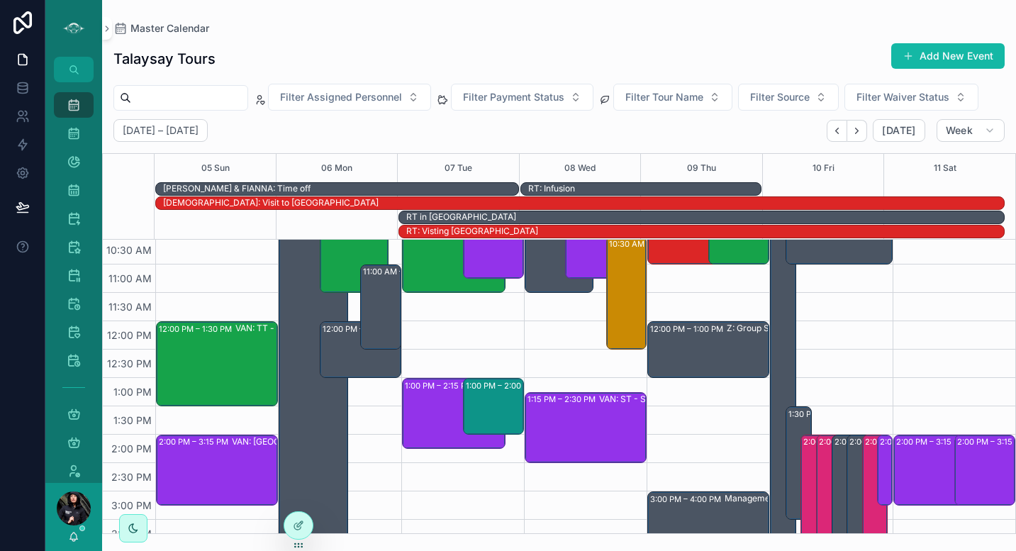
scroll to position [245, 0]
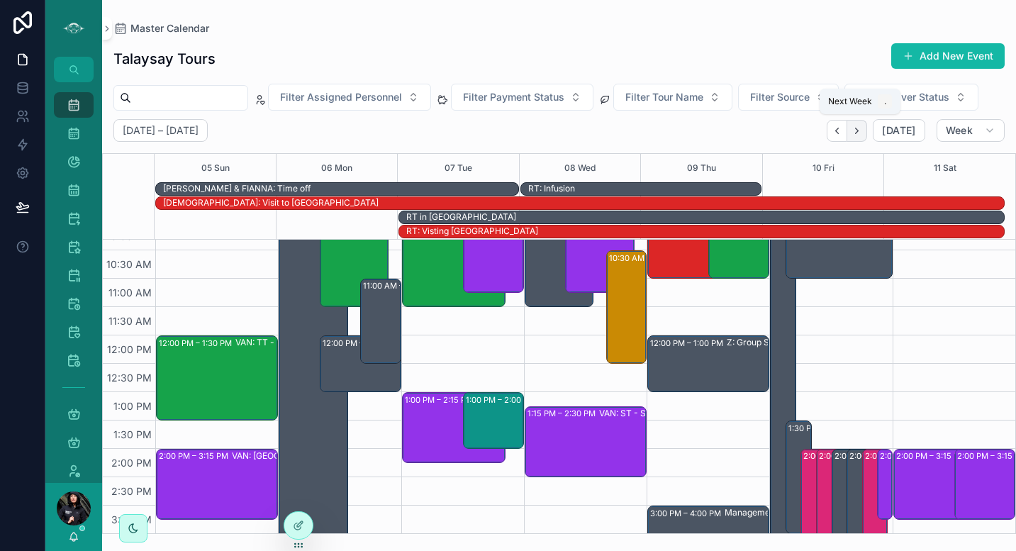
click at [862, 133] on icon "Next" at bounding box center [856, 130] width 11 height 11
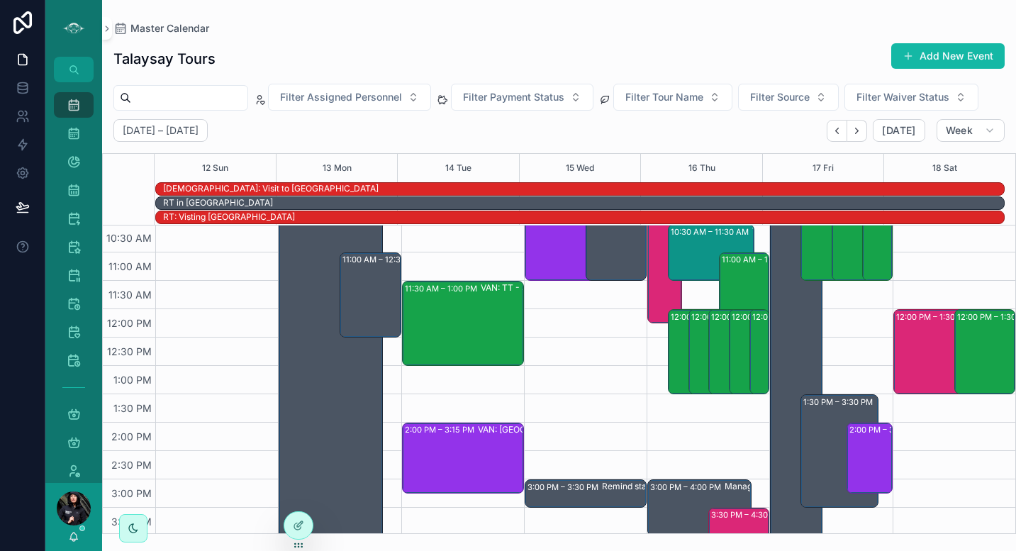
scroll to position [259, 0]
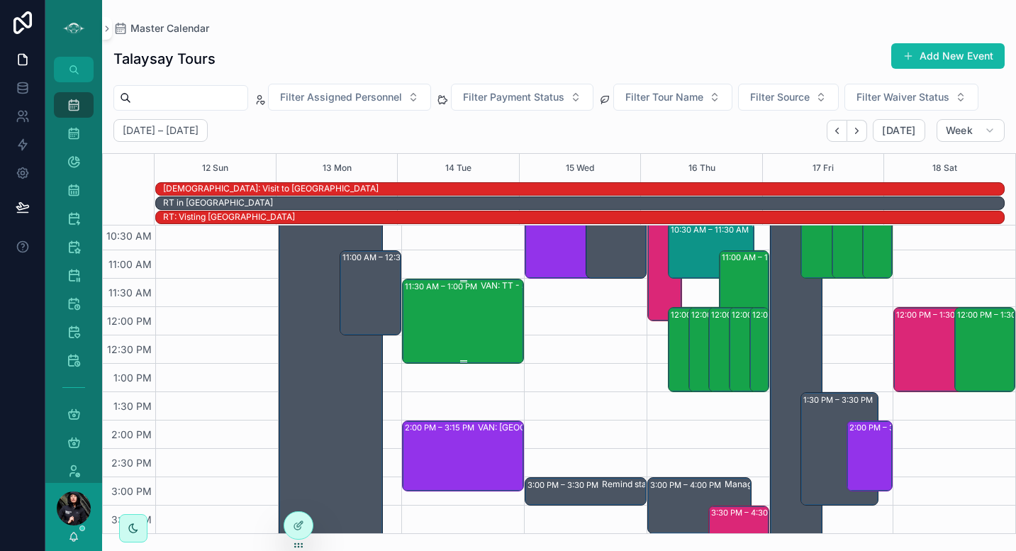
click at [457, 321] on div "11:30 AM – 1:00 PM VAN: TT - School Program (Private) (19) [PERSON_NAME], [GEOG…" at bounding box center [464, 321] width 118 height 82
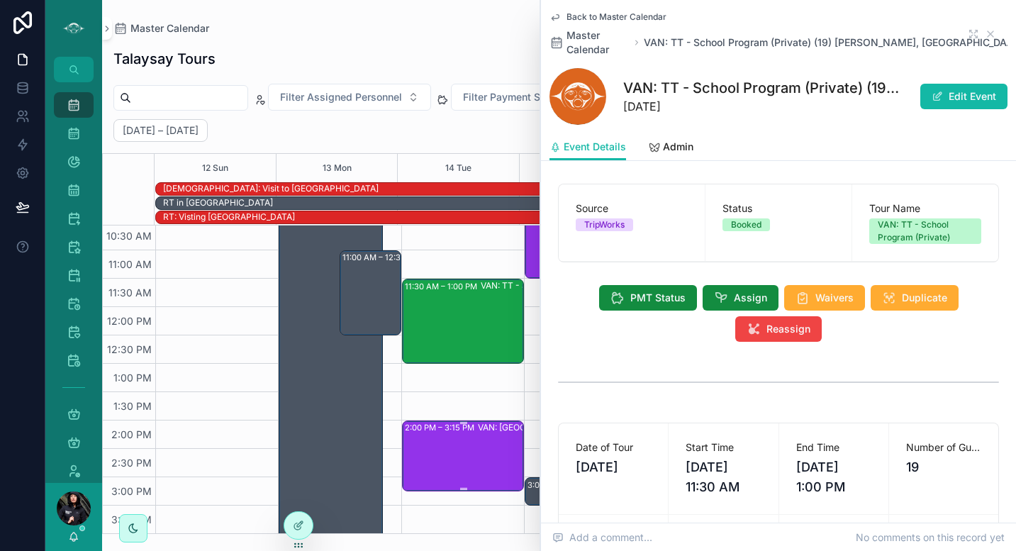
click at [454, 451] on div "2:00 PM – 3:15 PM VAN: [GEOGRAPHIC_DATA][PERSON_NAME] (2) [PERSON_NAME] [PERSON…" at bounding box center [464, 456] width 118 height 68
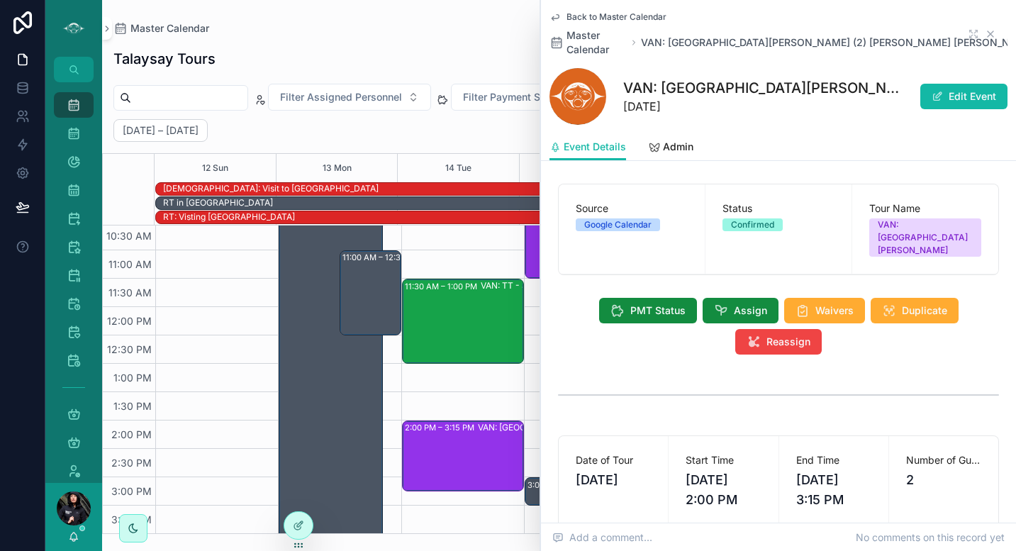
click at [987, 31] on icon "scrollable content" at bounding box center [990, 34] width 6 height 6
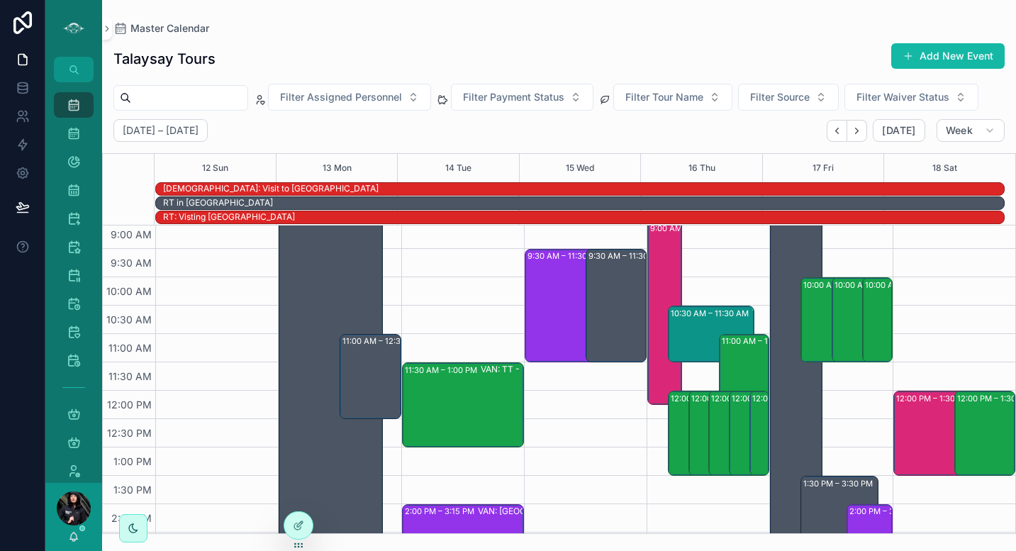
scroll to position [150, 0]
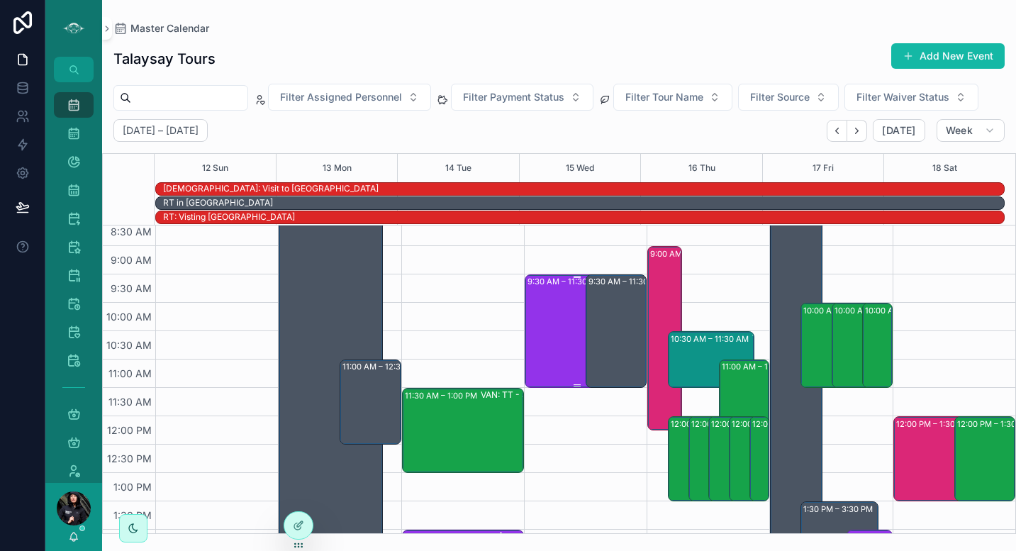
click at [553, 340] on div "9:30 AM – 11:30 AM VAN: ST & TO Blended (8) [PERSON_NAME], TW:FGWQ-BZVP" at bounding box center [576, 331] width 99 height 111
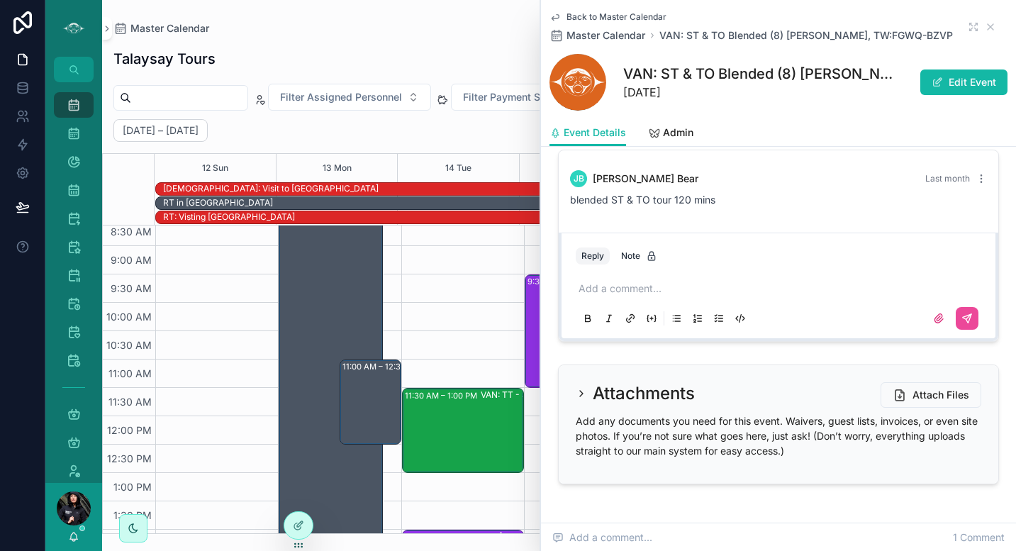
scroll to position [47, 0]
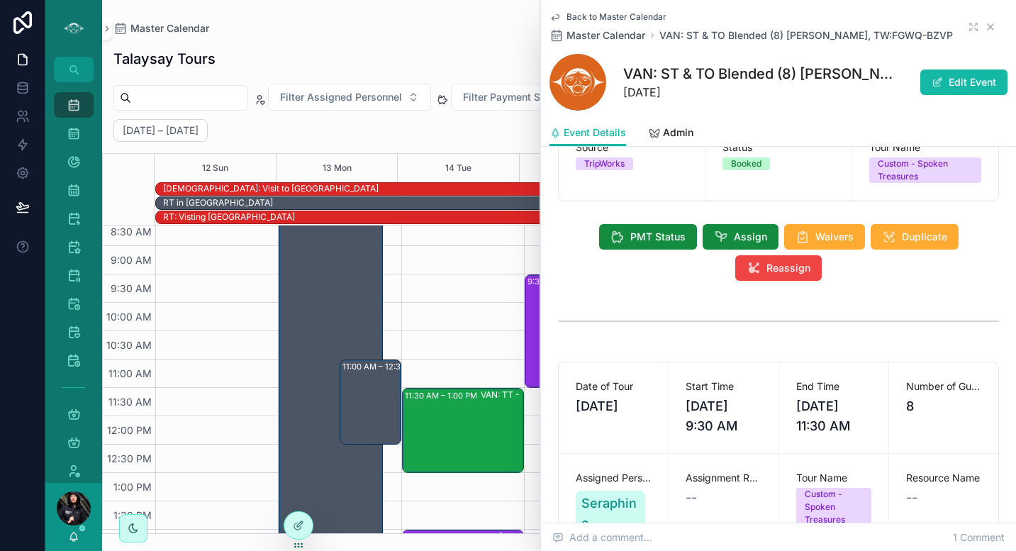
click at [984, 26] on icon "scrollable content" at bounding box center [989, 26] width 11 height 11
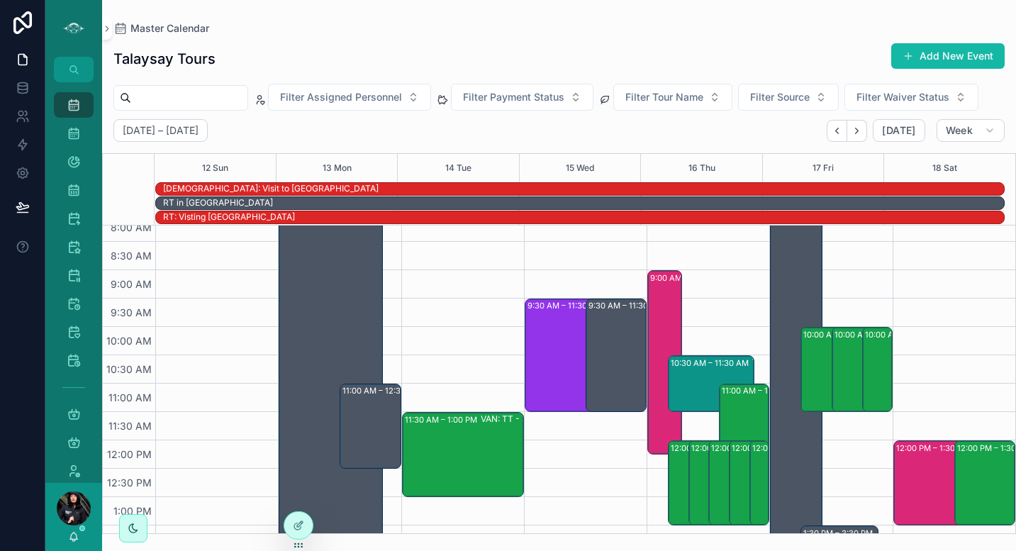
scroll to position [131, 0]
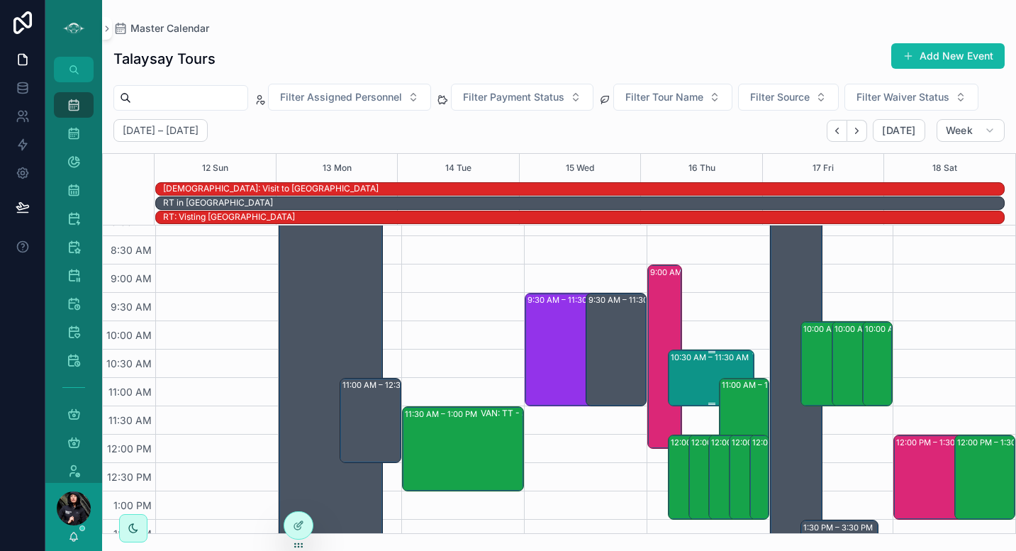
click at [691, 367] on div "10:30 AM – 11:30 AM VAN: SSM- Second Beach (20) [PERSON_NAME]| SFU, TW:DPXN-WAGI" at bounding box center [712, 378] width 82 height 54
click at [661, 310] on div "9:00 AM – 12:15 PM VAN: Workshop (15) [PERSON_NAME], TW:ZDIH-ZYMR" at bounding box center [665, 356] width 30 height 181
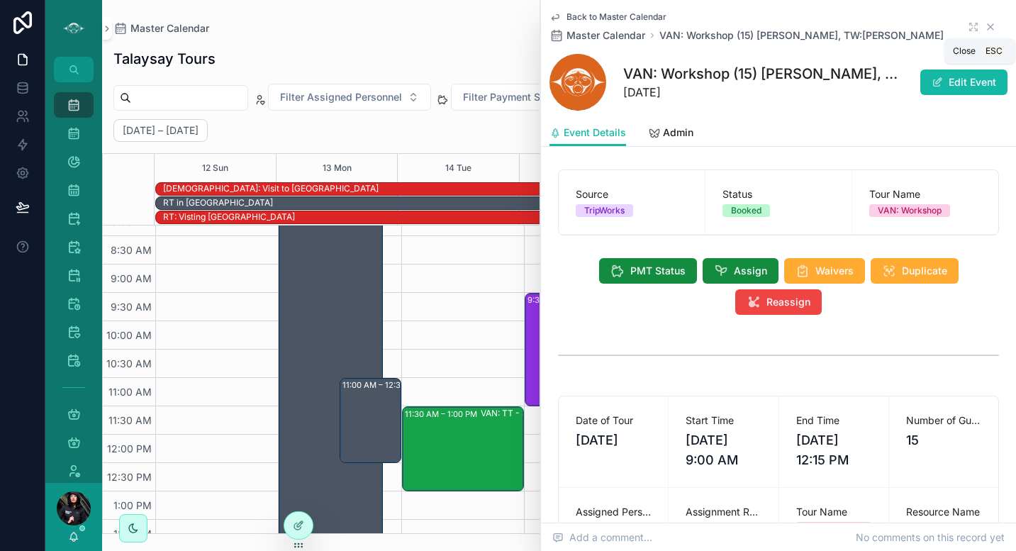
click at [987, 26] on icon "scrollable content" at bounding box center [990, 27] width 6 height 6
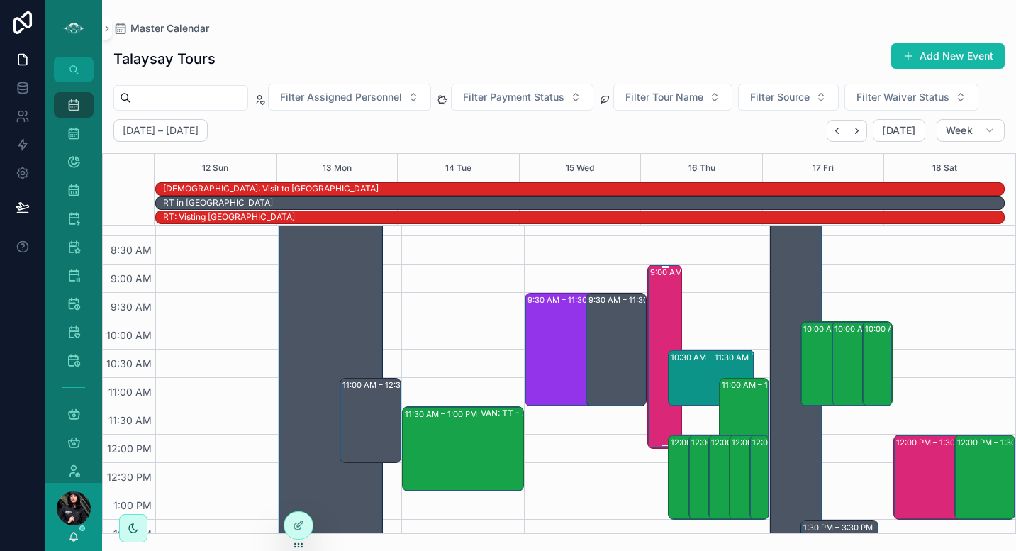
click at [656, 310] on div "9:00 AM – 12:15 PM VAN: Workshop (15) [PERSON_NAME], TW:ZDIH-ZYMR" at bounding box center [665, 356] width 30 height 181
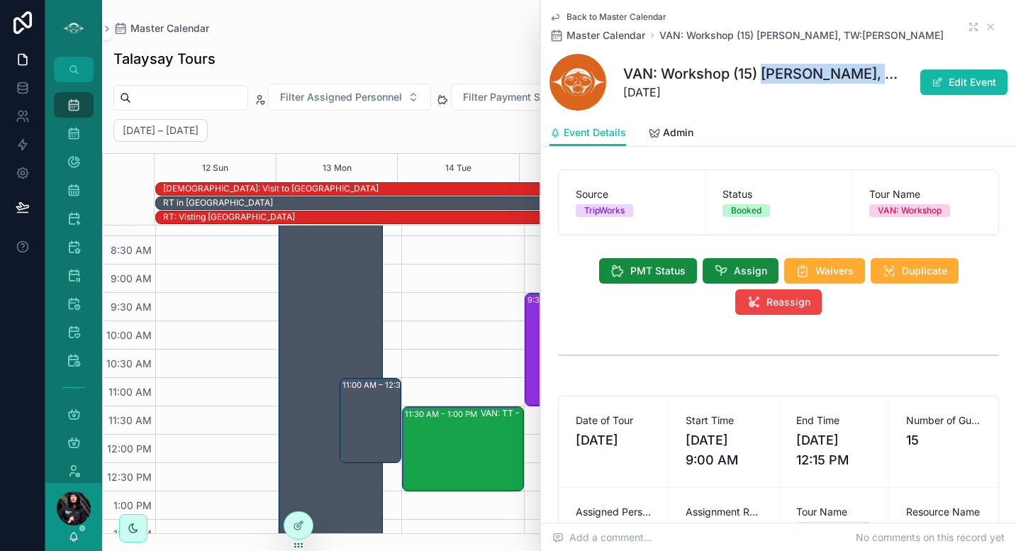
drag, startPoint x: 764, startPoint y: 74, endPoint x: 882, endPoint y: 72, distance: 117.7
click at [882, 72] on h1 "VAN: Workshop (15) [PERSON_NAME], TW:[PERSON_NAME]" at bounding box center [762, 74] width 278 height 20
click at [987, 29] on icon "scrollable content" at bounding box center [990, 27] width 6 height 6
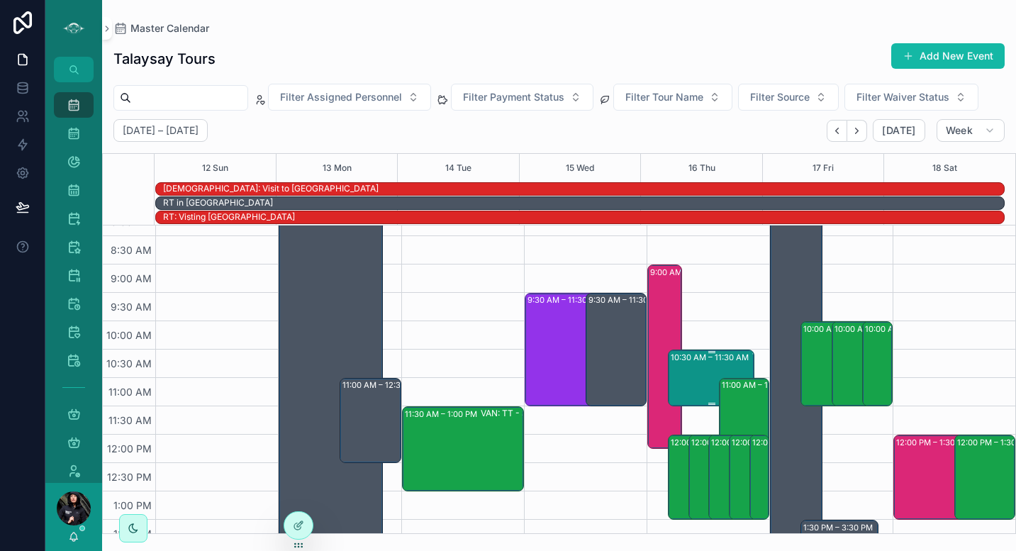
click at [701, 370] on div "10:30 AM – 11:30 AM VAN: SSM- Second Beach (20) [PERSON_NAME]| SFU, TW:DPXN-WAGI" at bounding box center [712, 378] width 82 height 54
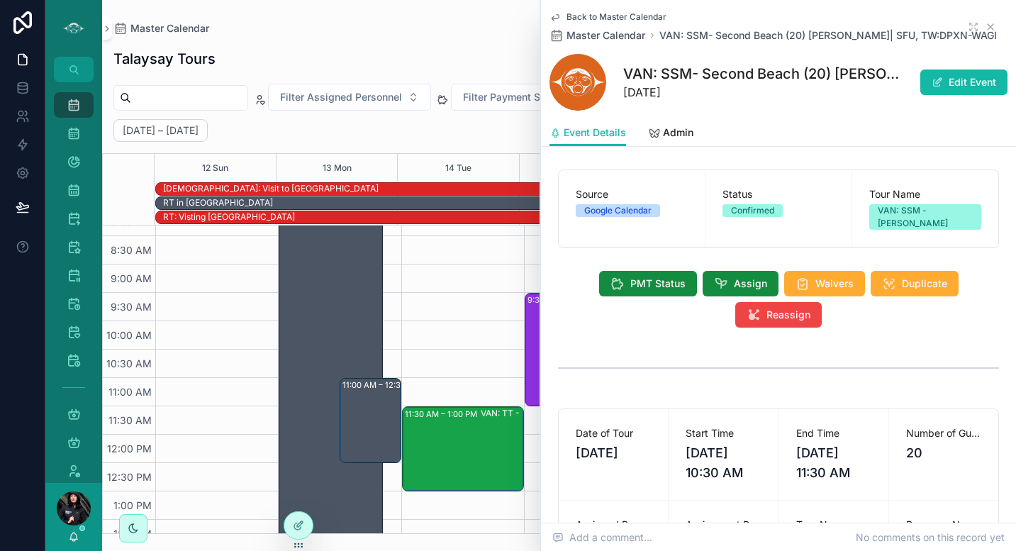
click at [984, 27] on icon "scrollable content" at bounding box center [989, 26] width 11 height 11
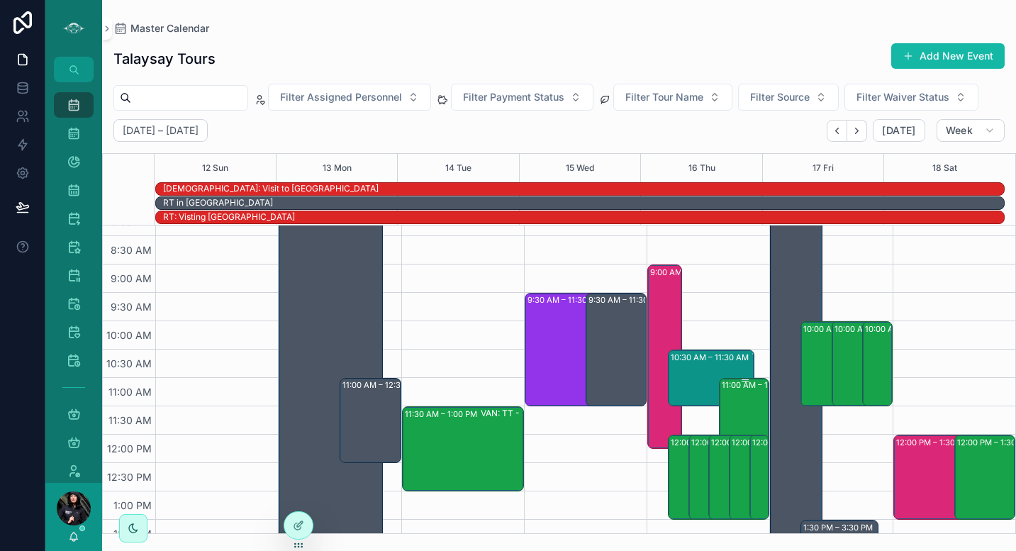
click at [736, 408] on div "11:00 AM – 12:30 PM VAN: TT - [PERSON_NAME] (17) [PERSON_NAME], TW:TABJ-XBTW" at bounding box center [745, 420] width 47 height 82
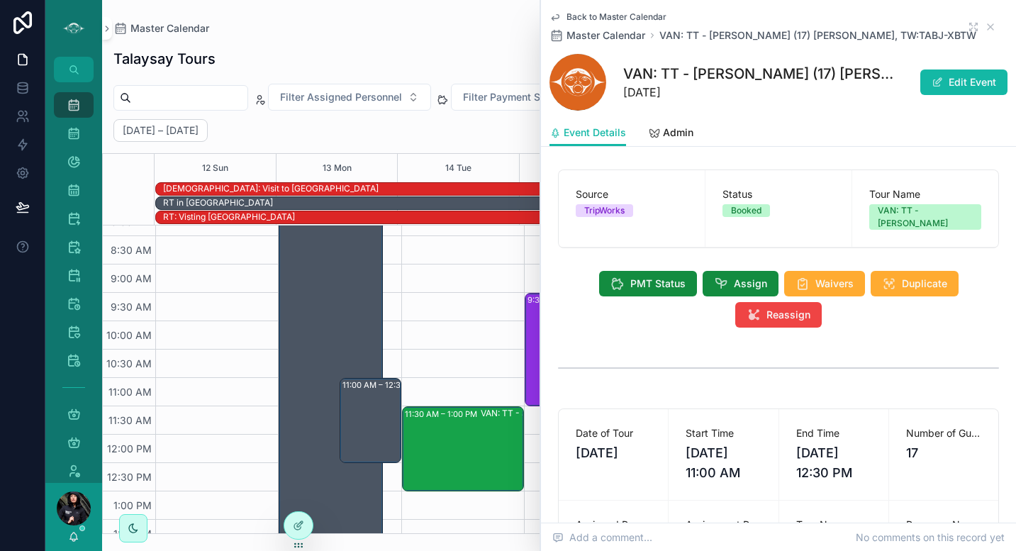
click at [555, 15] on icon "scrollable content" at bounding box center [554, 16] width 11 height 11
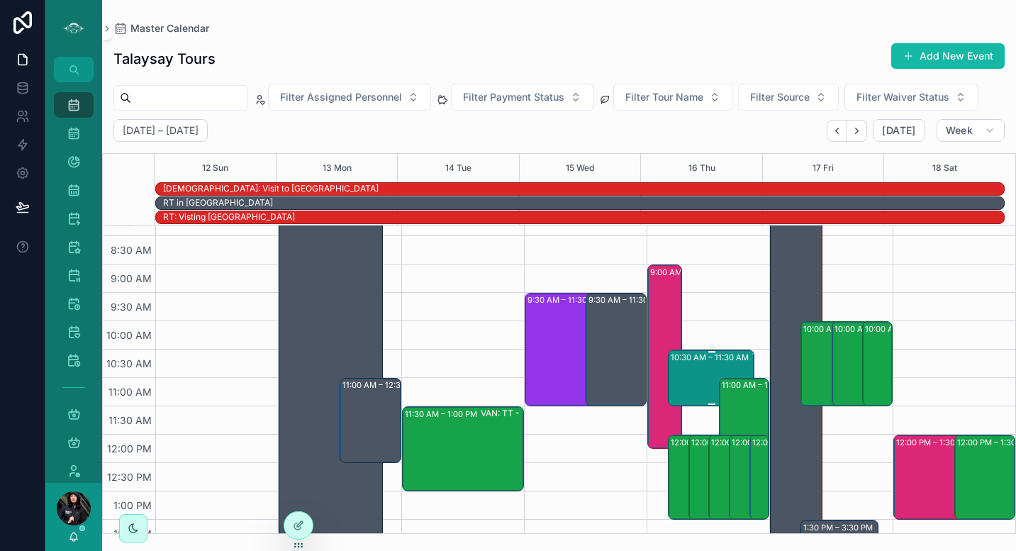
click at [699, 383] on div "10:30 AM – 11:30 AM VAN: SSM- Second Beach (20) [PERSON_NAME]| SFU, TW:DPXN-WAGI" at bounding box center [712, 378] width 82 height 54
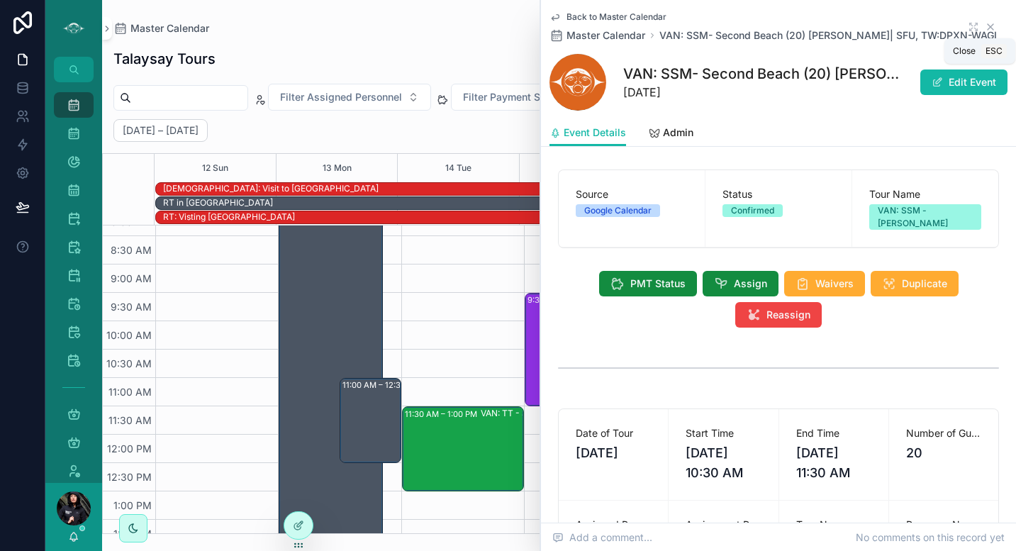
click at [984, 26] on icon "scrollable content" at bounding box center [989, 26] width 11 height 11
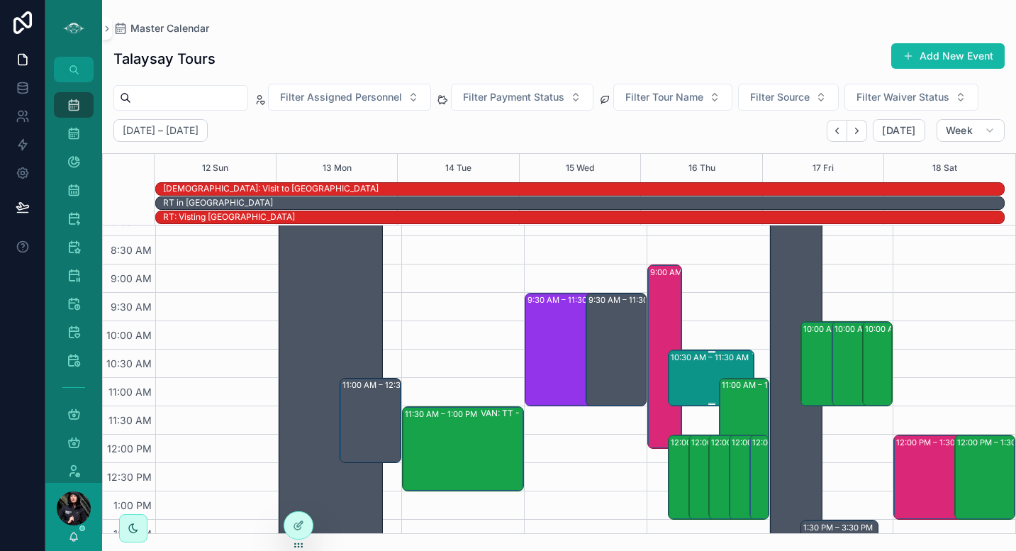
click at [701, 381] on div "10:30 AM – 11:30 AM VAN: SSM- Second Beach (20) [PERSON_NAME]| SFU, TW:DPXN-WAGI" at bounding box center [712, 378] width 82 height 54
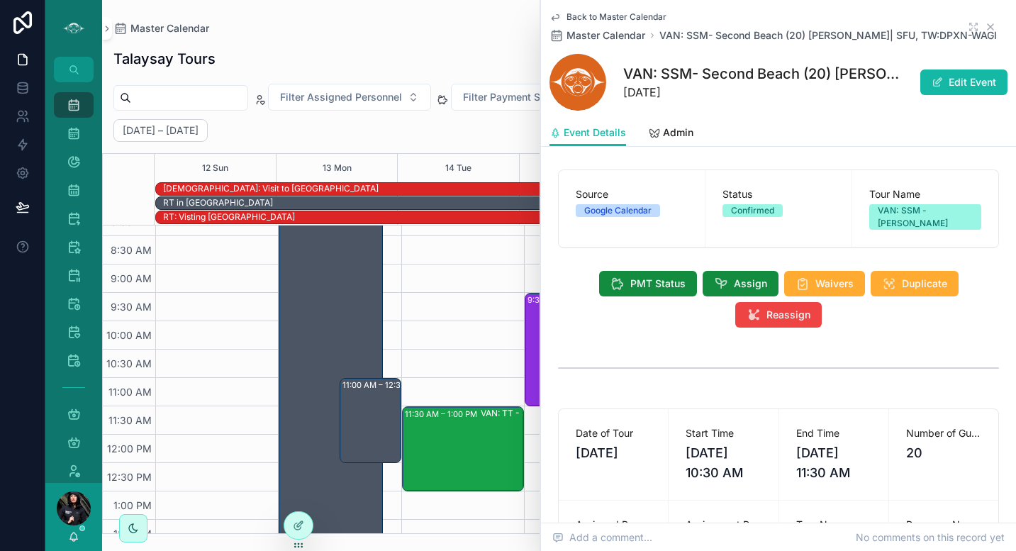
click at [984, 25] on icon "scrollable content" at bounding box center [989, 26] width 11 height 11
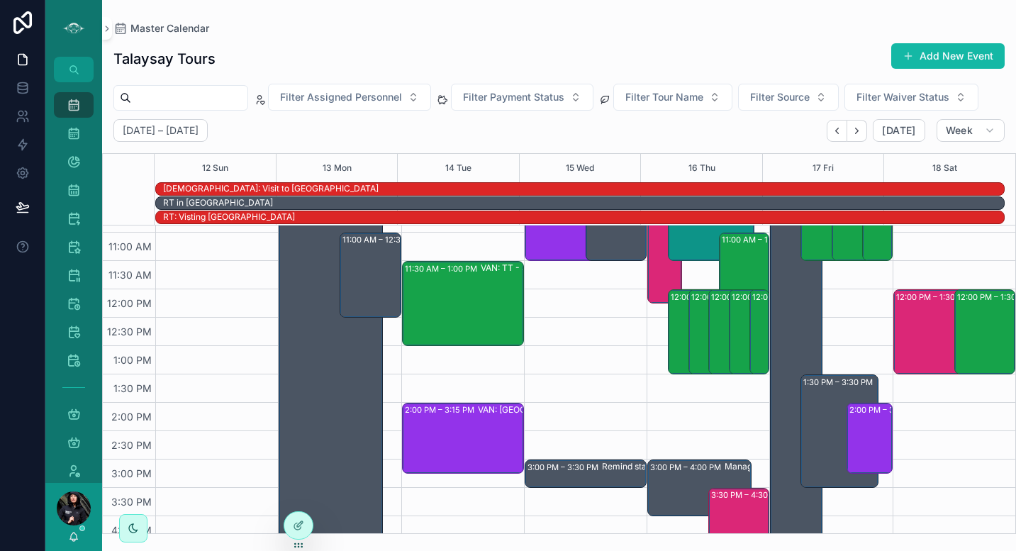
scroll to position [259, 0]
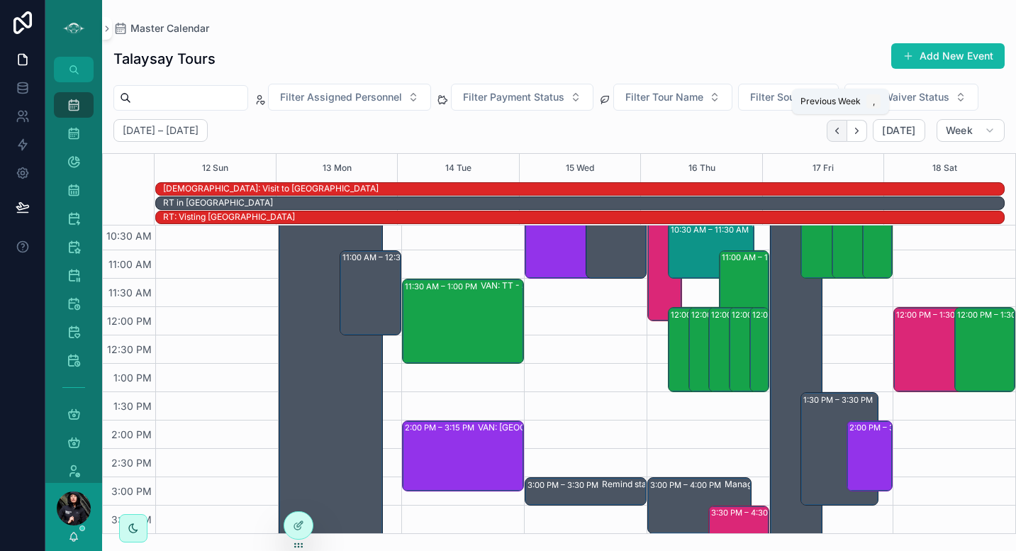
click at [840, 123] on button "Back" at bounding box center [836, 131] width 21 height 22
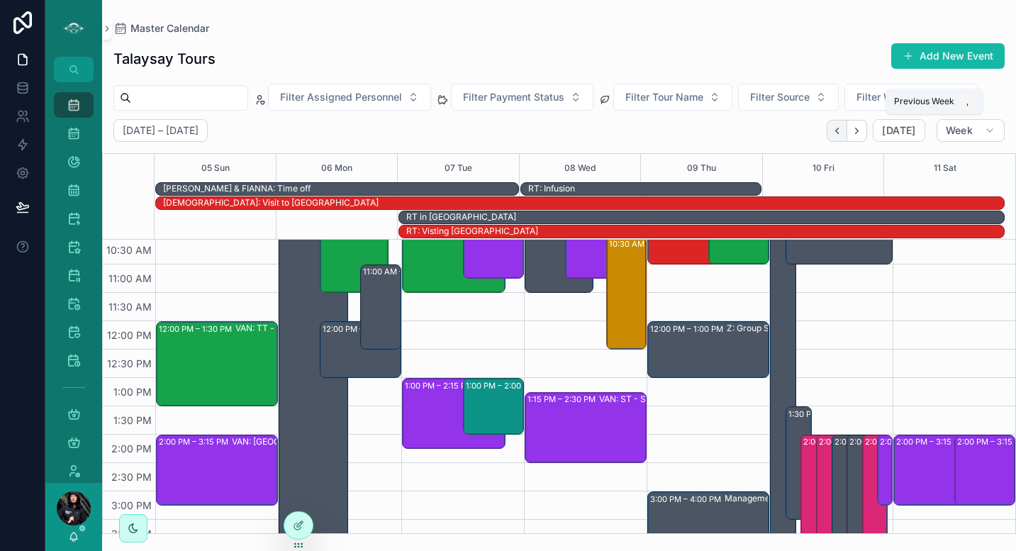
click at [842, 134] on icon "Back" at bounding box center [836, 130] width 11 height 11
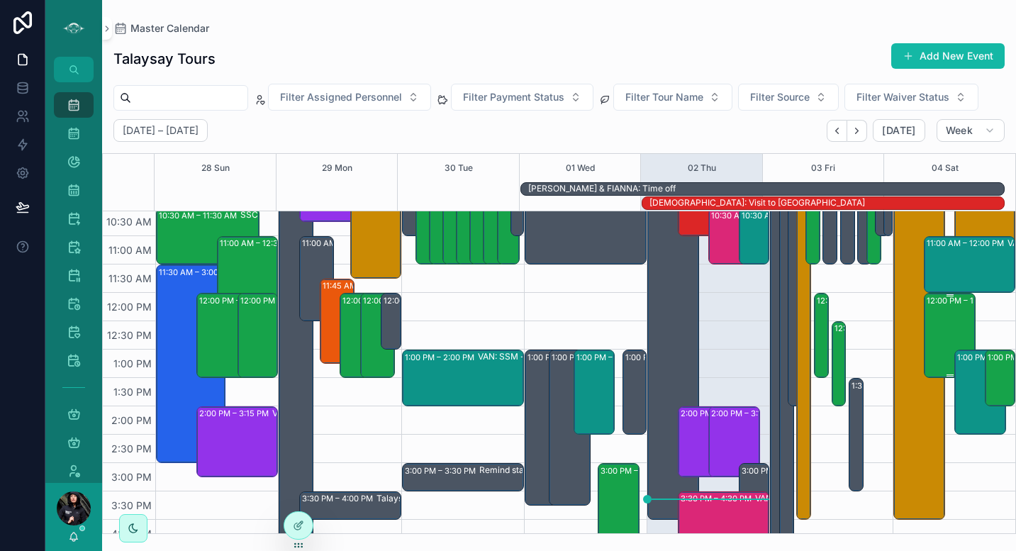
click at [938, 329] on div "12:00 PM – 1:30 PM VAN: TT - [PERSON_NAME] (2) [PERSON_NAME], TW:MZGY-XWMY" at bounding box center [949, 335] width 47 height 82
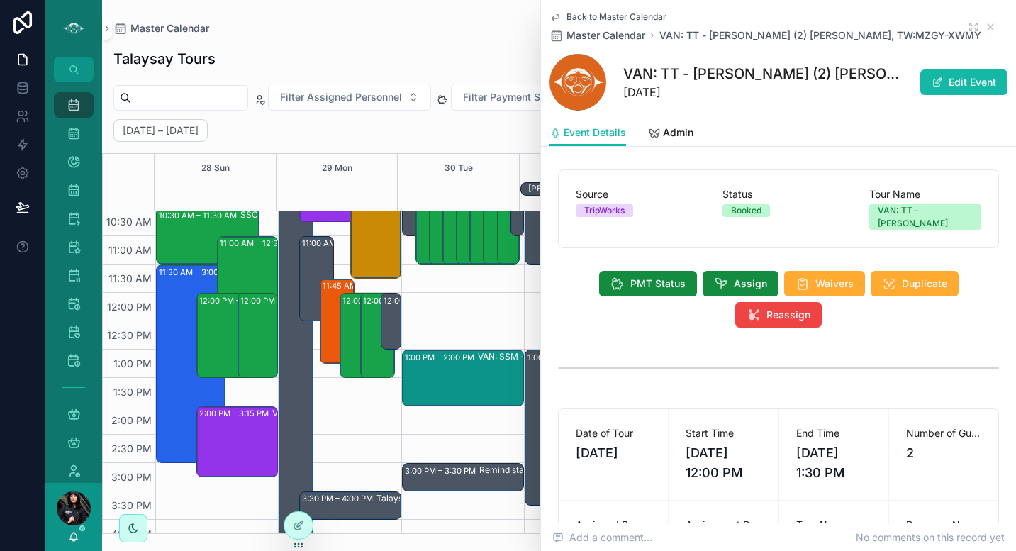
click at [557, 17] on icon "scrollable content" at bounding box center [554, 16] width 11 height 11
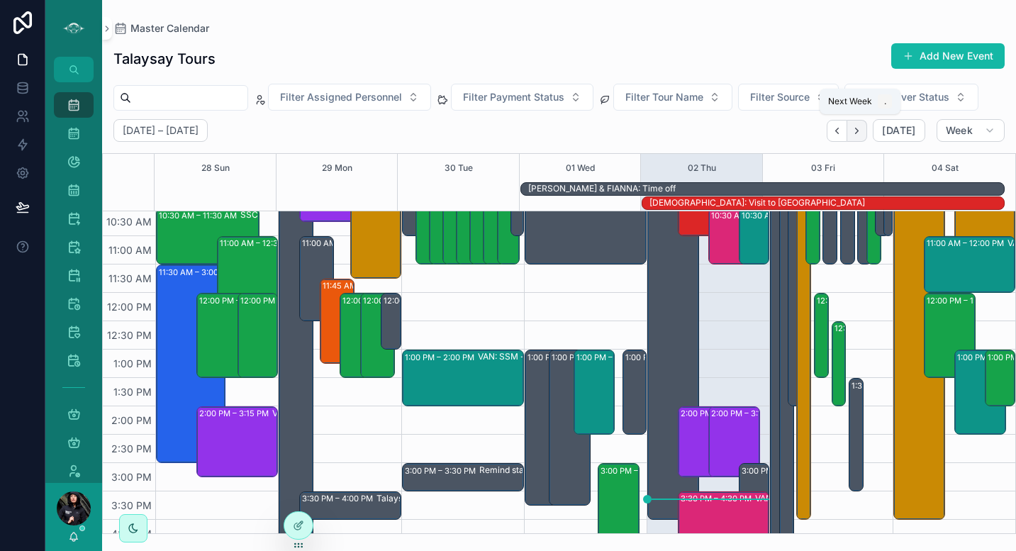
click at [861, 128] on icon "Next" at bounding box center [856, 130] width 11 height 11
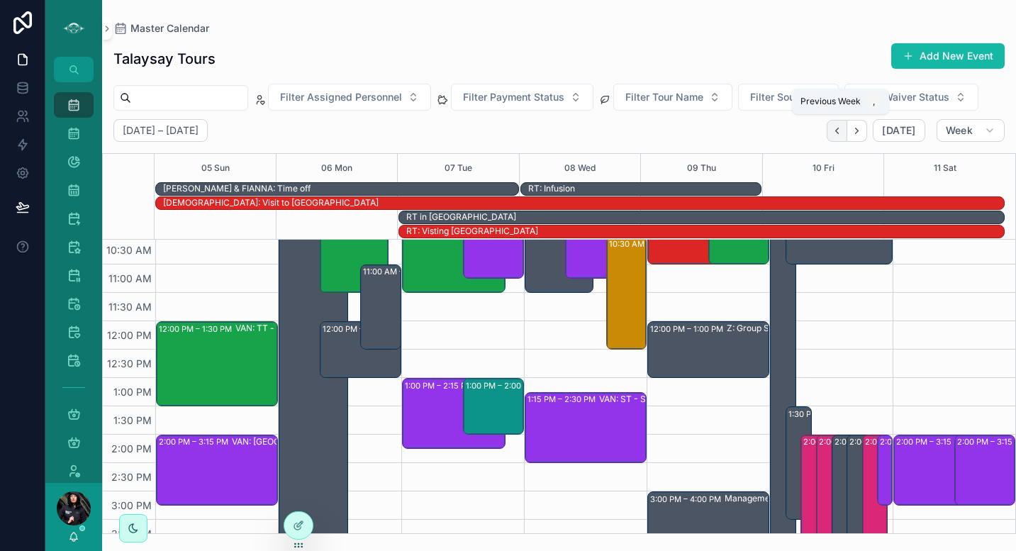
click at [837, 132] on icon "Back" at bounding box center [836, 130] width 11 height 11
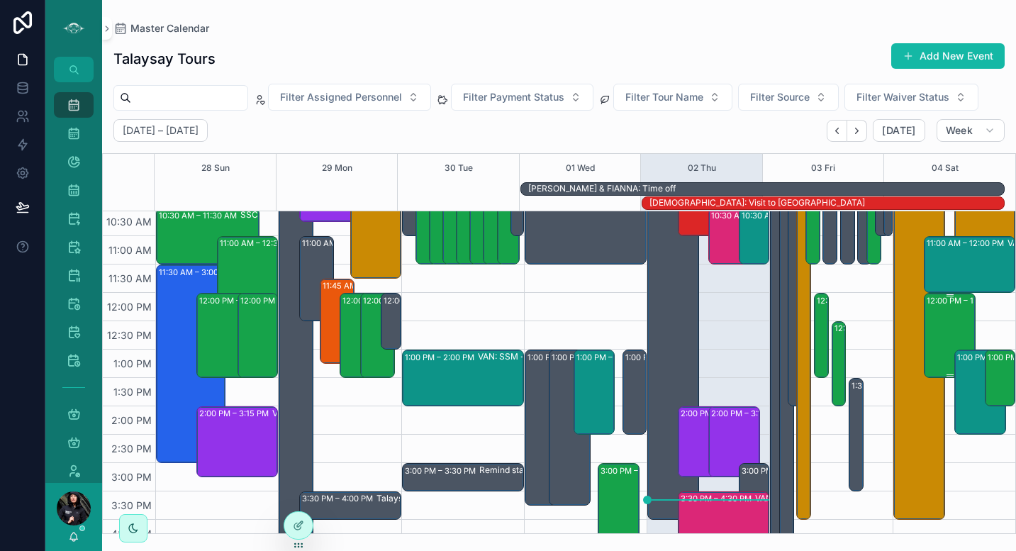
click at [948, 315] on div "12:00 PM – 1:30 PM VAN: TT - [PERSON_NAME] (2) [PERSON_NAME], TW:MZGY-XWMY" at bounding box center [949, 335] width 47 height 82
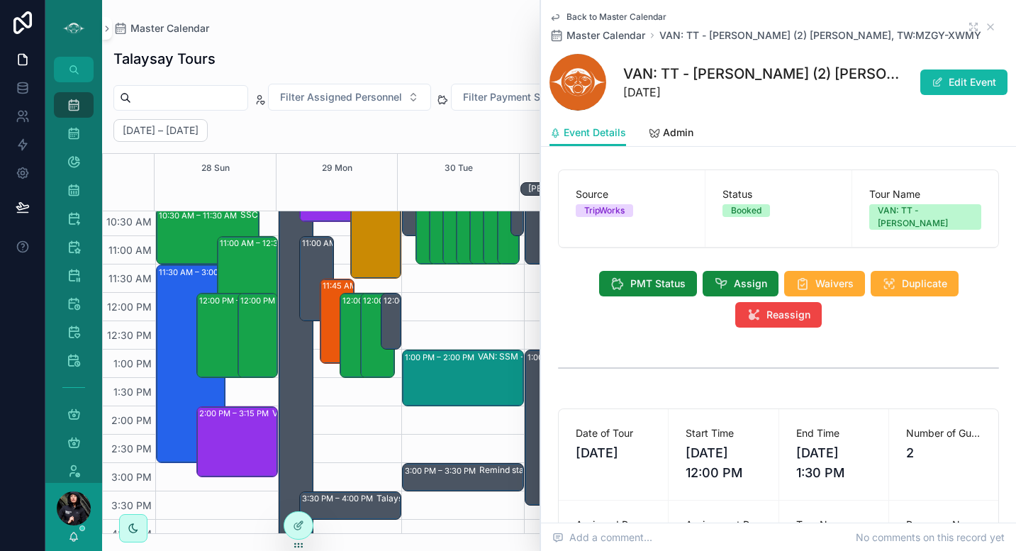
click at [556, 16] on icon "scrollable content" at bounding box center [554, 16] width 11 height 11
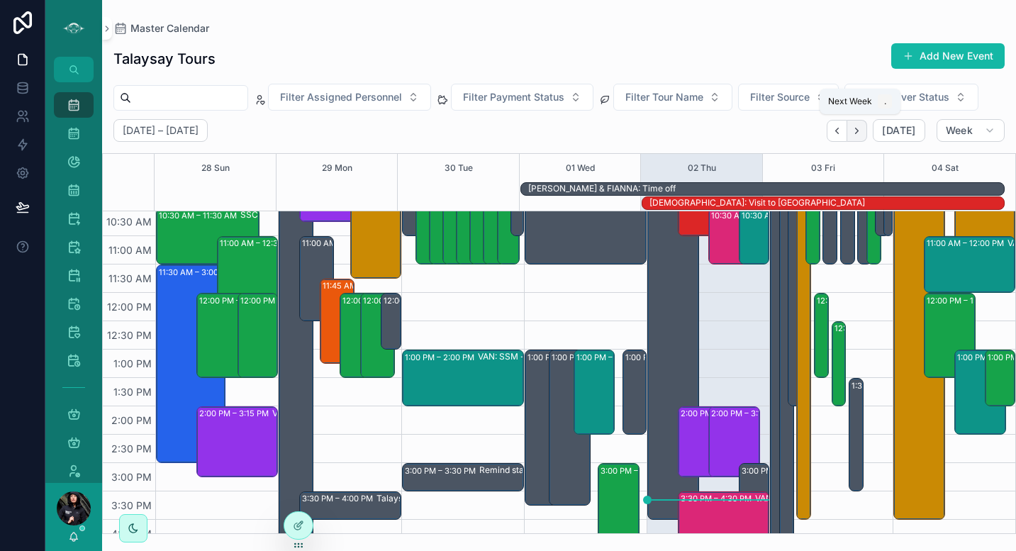
click at [859, 133] on icon "Next" at bounding box center [856, 130] width 11 height 11
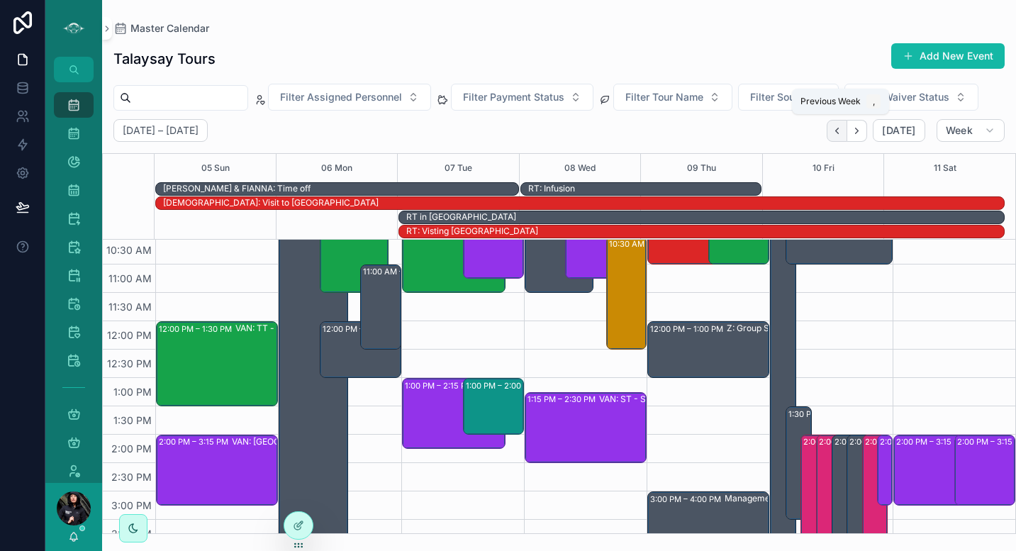
click at [842, 132] on icon "Back" at bounding box center [836, 130] width 11 height 11
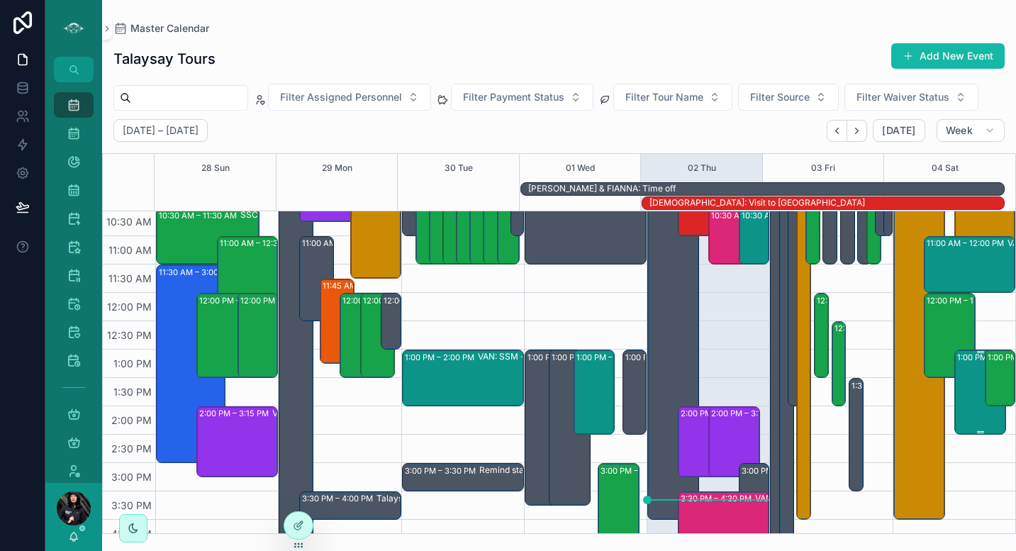
click at [957, 402] on div "1:00 PM – 2:30 PM VAN: SSM - Whytecliff Park (2) [PERSON_NAME], TW:[PERSON_NAME…" at bounding box center [980, 392] width 47 height 82
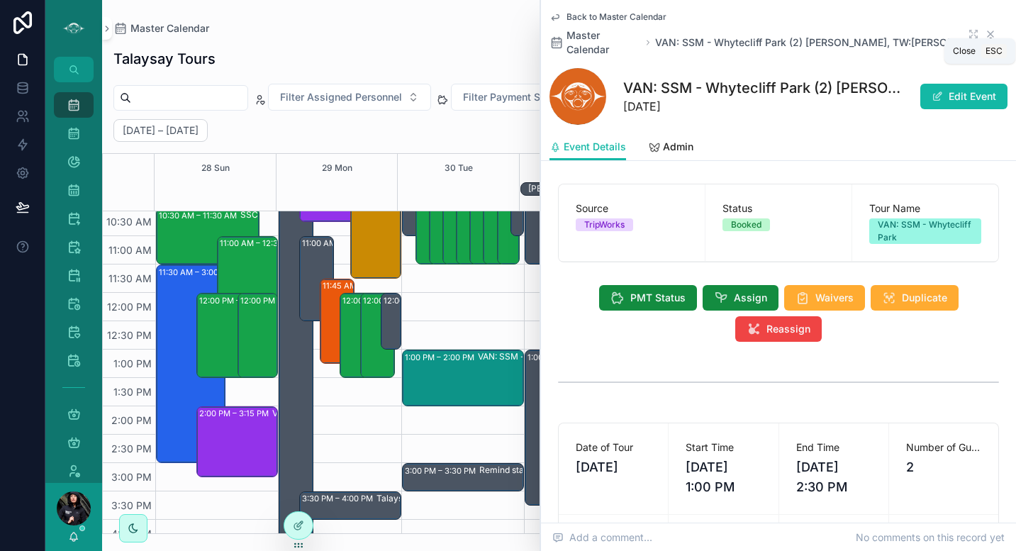
click at [984, 30] on icon "scrollable content" at bounding box center [989, 33] width 11 height 11
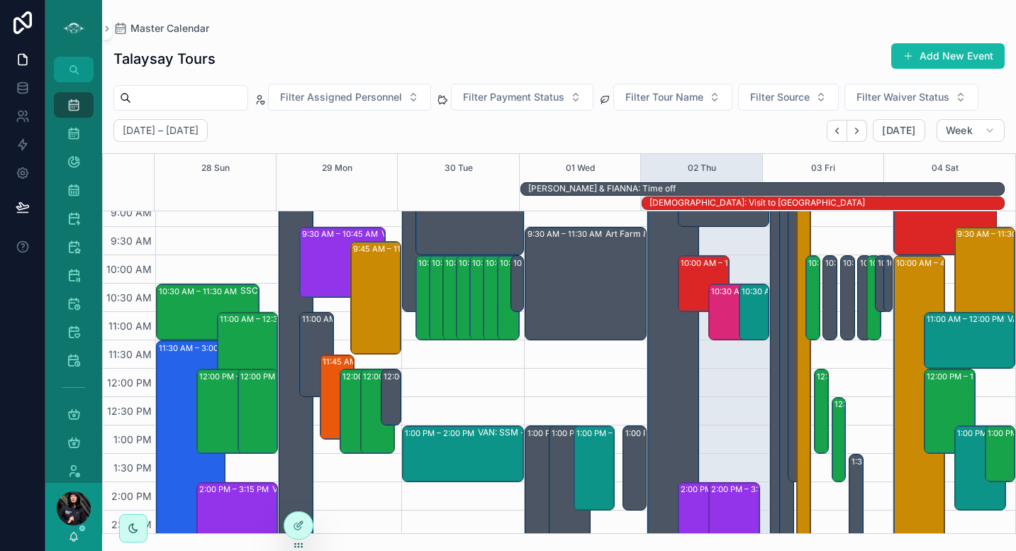
scroll to position [177, 0]
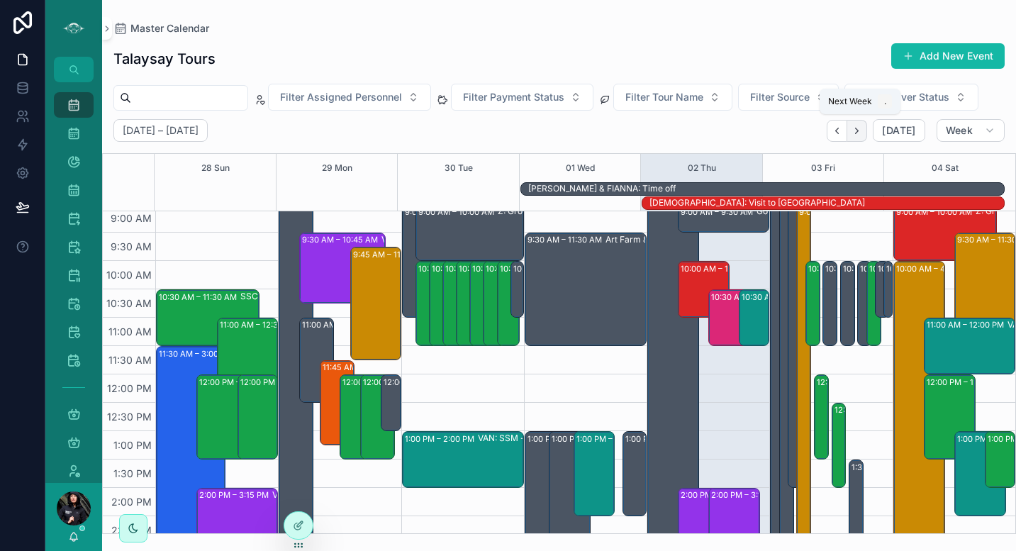
click at [860, 121] on button "Next" at bounding box center [857, 131] width 20 height 22
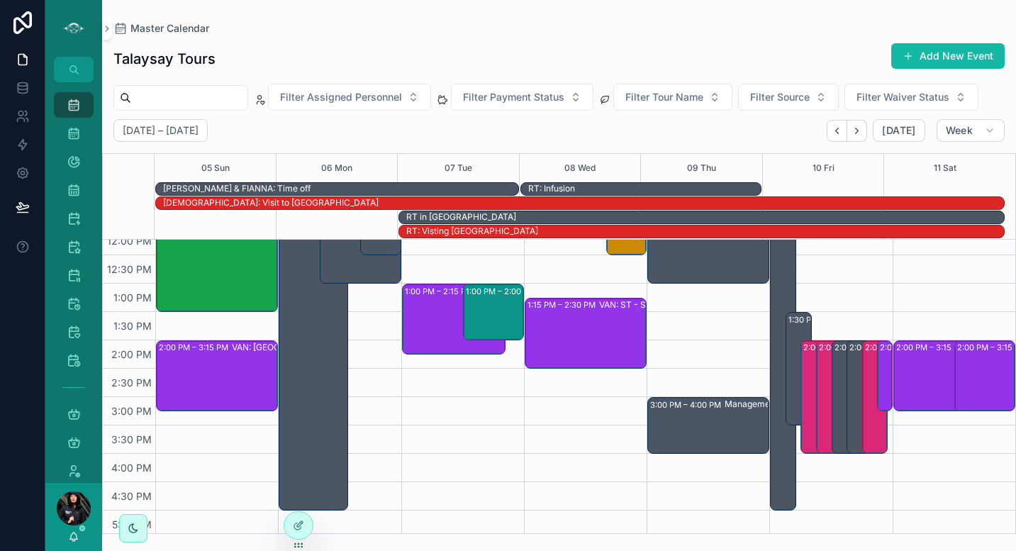
scroll to position [328, 0]
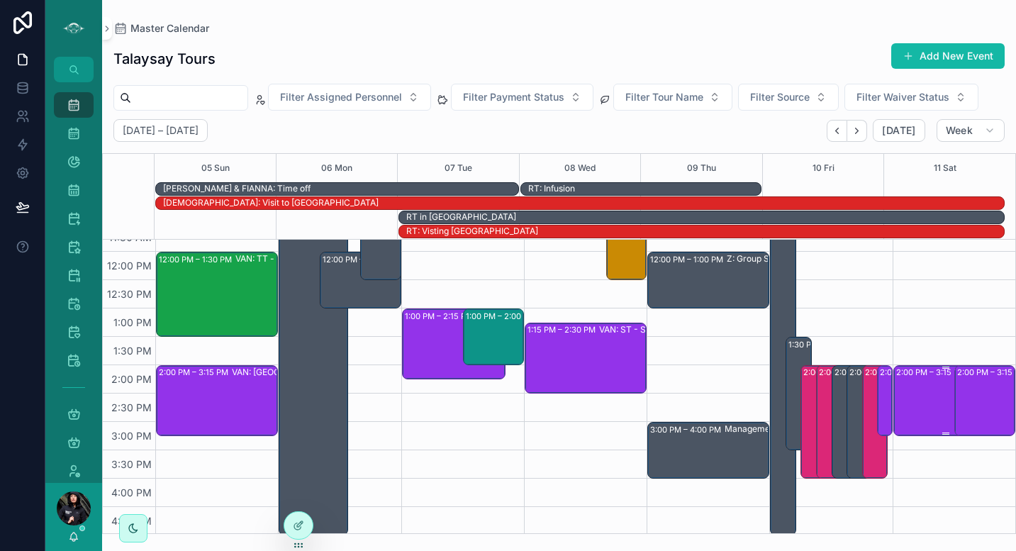
click at [925, 392] on div "2:00 PM – 3:15 PM VAN: [GEOGRAPHIC_DATA][PERSON_NAME] (1) [PERSON_NAME], TW:FSA…" at bounding box center [945, 400] width 99 height 68
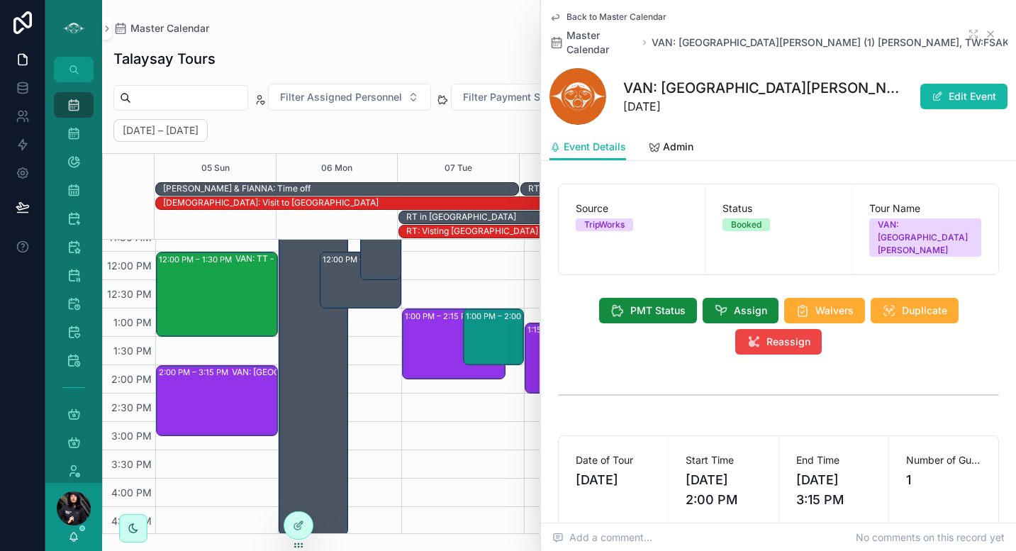
click at [984, 28] on icon "scrollable content" at bounding box center [989, 33] width 11 height 11
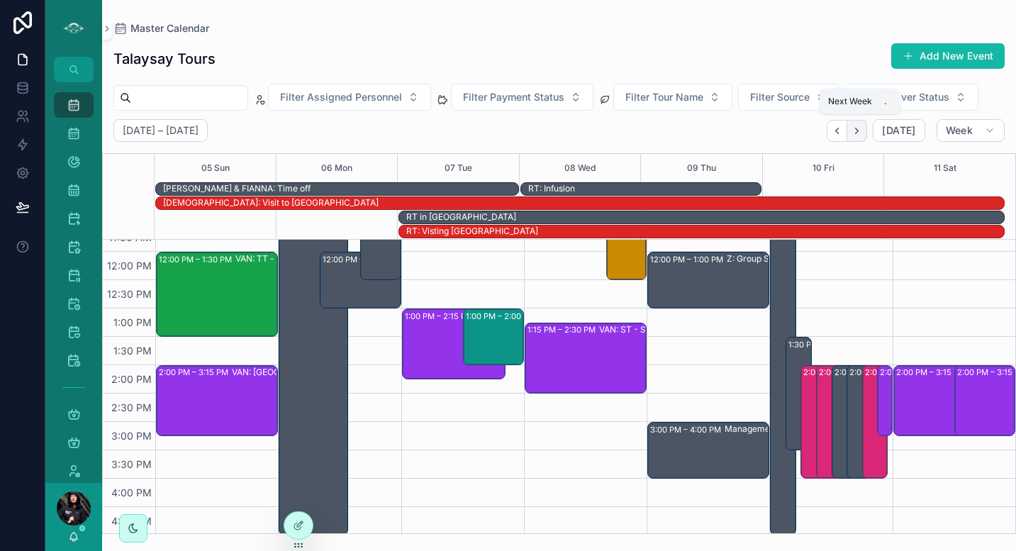
click at [862, 126] on icon "Next" at bounding box center [856, 130] width 11 height 11
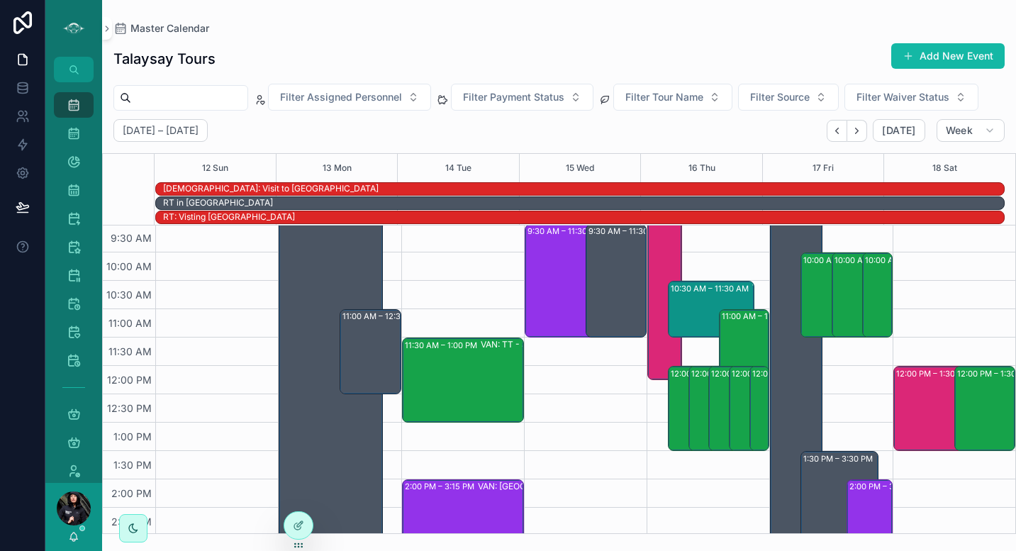
scroll to position [214, 0]
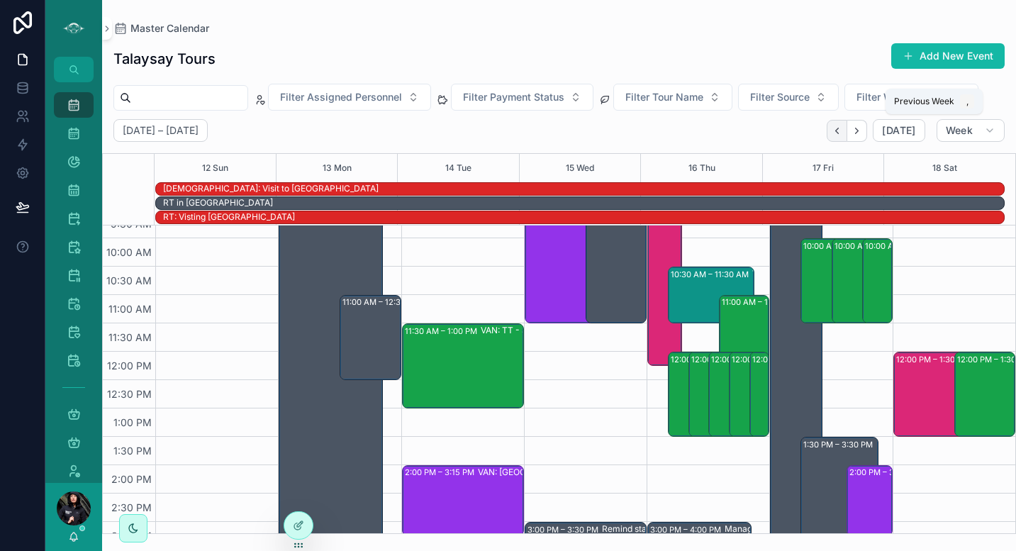
click at [834, 135] on icon "Back" at bounding box center [836, 130] width 11 height 11
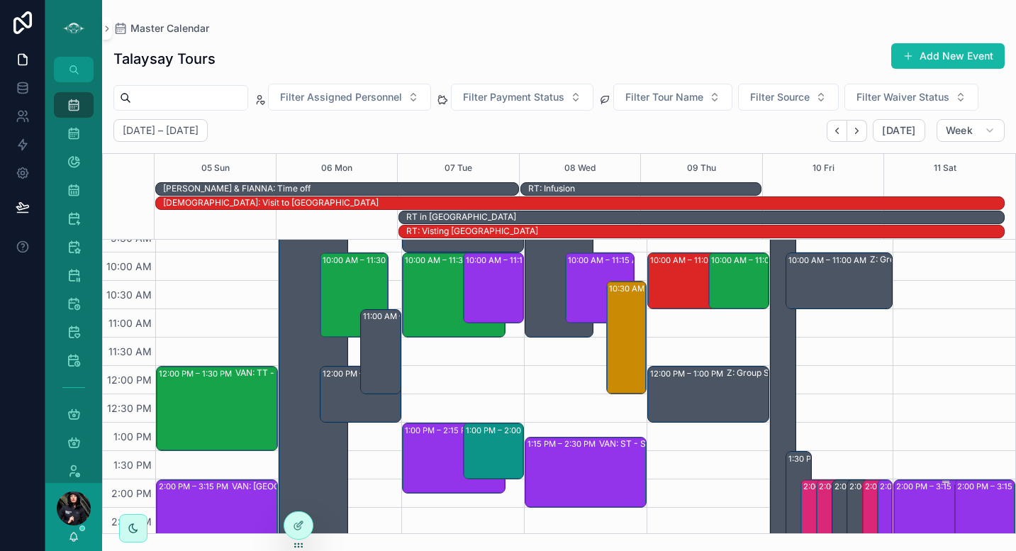
click at [921, 507] on div "2:00 PM – 3:15 PM VAN: [GEOGRAPHIC_DATA][PERSON_NAME] (1) [PERSON_NAME], TW:FSA…" at bounding box center [945, 515] width 99 height 68
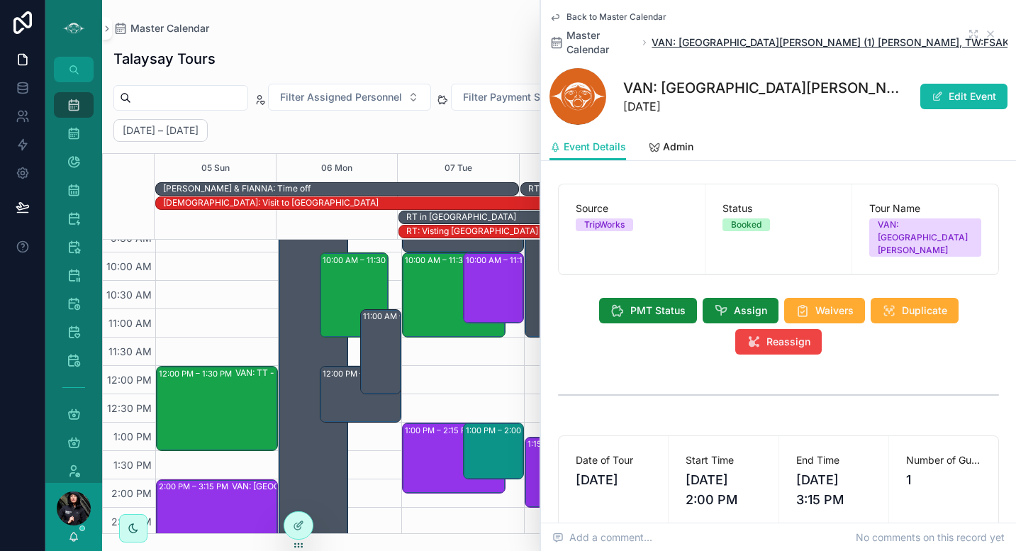
click at [806, 35] on span "VAN: [GEOGRAPHIC_DATA][PERSON_NAME] (1) [PERSON_NAME], TW:FSAK-CNFJ" at bounding box center [834, 42] width 367 height 14
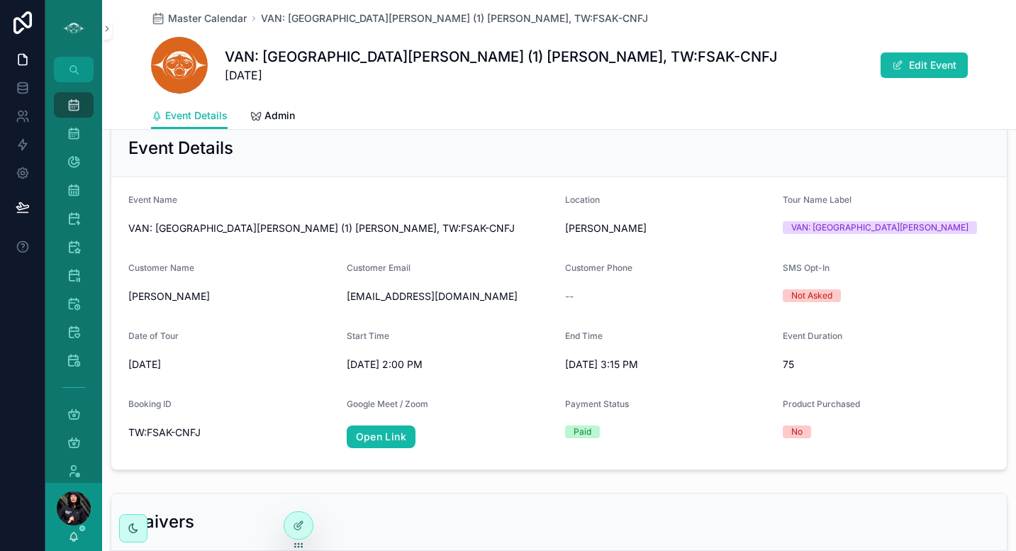
scroll to position [621, 0]
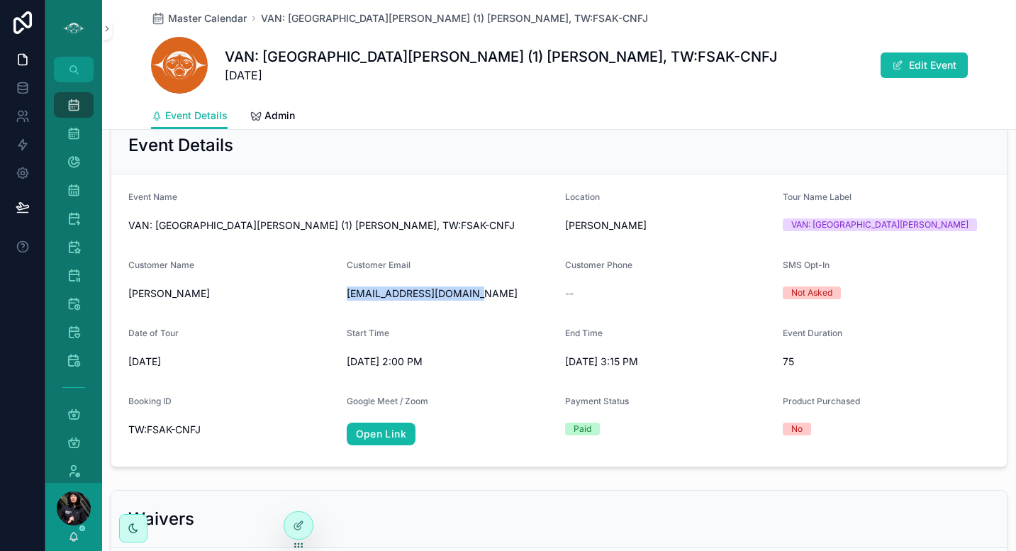
drag, startPoint x: 466, startPoint y: 294, endPoint x: 342, endPoint y: 293, distance: 124.7
click at [342, 293] on form "Event Name VAN: [GEOGRAPHIC_DATA][PERSON_NAME] (1) [PERSON_NAME], [GEOGRAPHIC_D…" at bounding box center [558, 320] width 895 height 292
copy span "[EMAIL_ADDRESS][DOMAIN_NAME]"
click at [186, 18] on span "Master Calendar" at bounding box center [207, 18] width 79 height 14
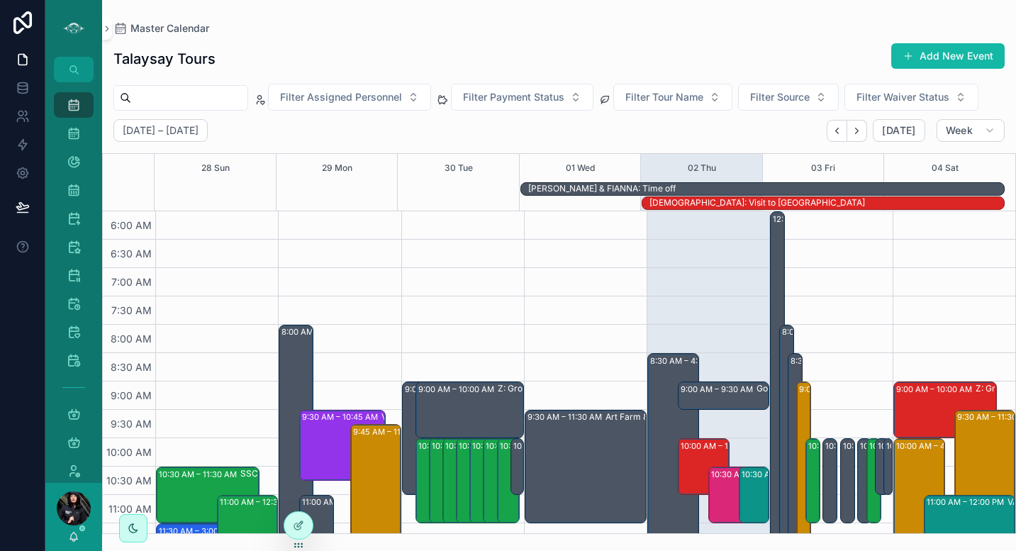
scroll to position [340, 0]
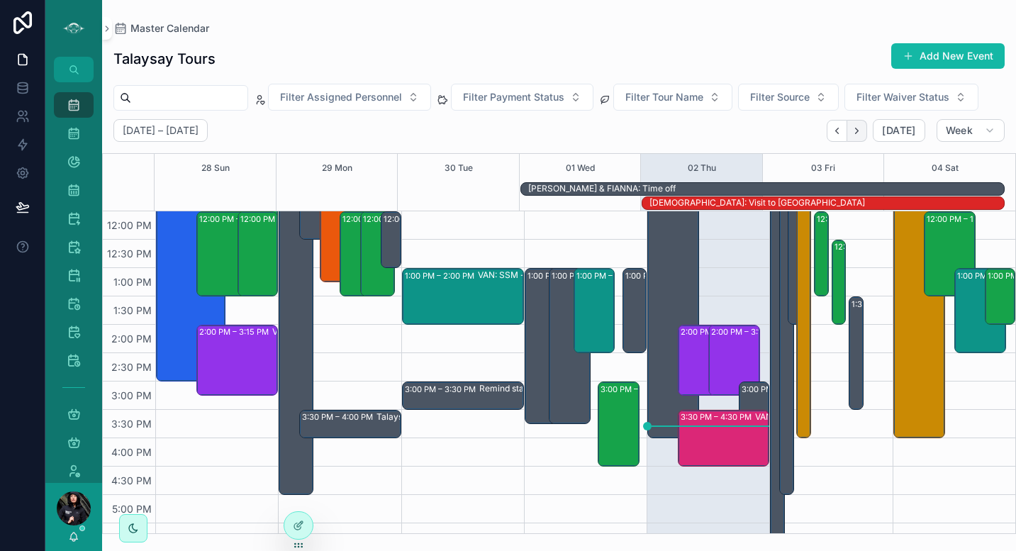
click at [861, 131] on icon "Next" at bounding box center [856, 130] width 11 height 11
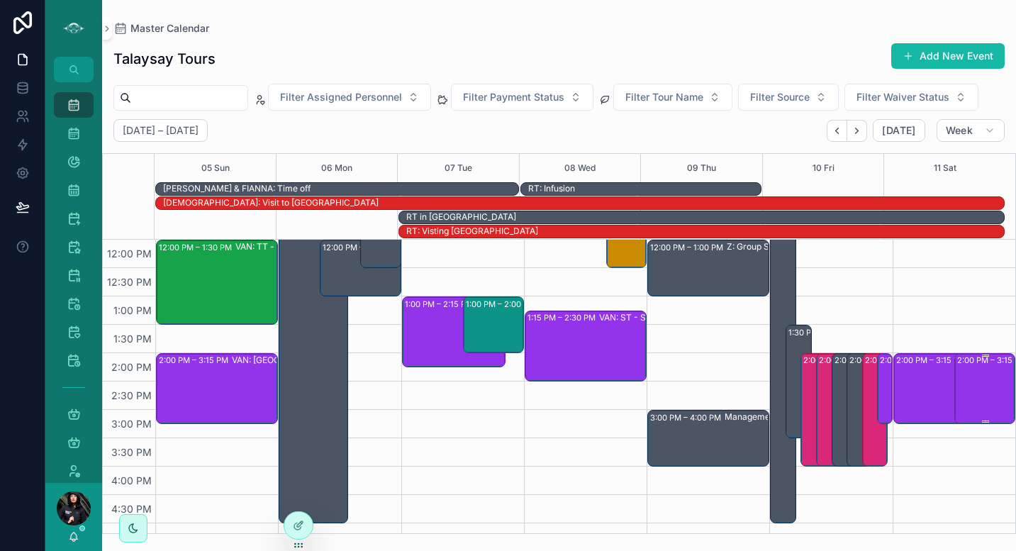
click at [971, 385] on div "2:00 PM – 3:15 PM VAN: [GEOGRAPHIC_DATA][PERSON_NAME] (2) [PERSON_NAME], TW:GKR…" at bounding box center [985, 388] width 57 height 68
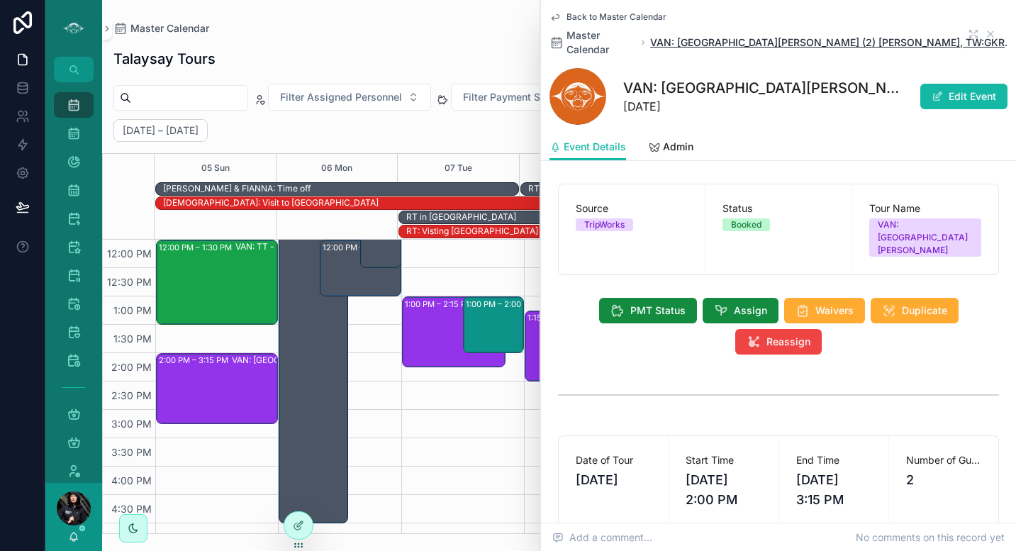
click at [809, 35] on span "VAN: [GEOGRAPHIC_DATA][PERSON_NAME] (2) [PERSON_NAME], TW:GKRM-VHGA" at bounding box center [834, 42] width 369 height 14
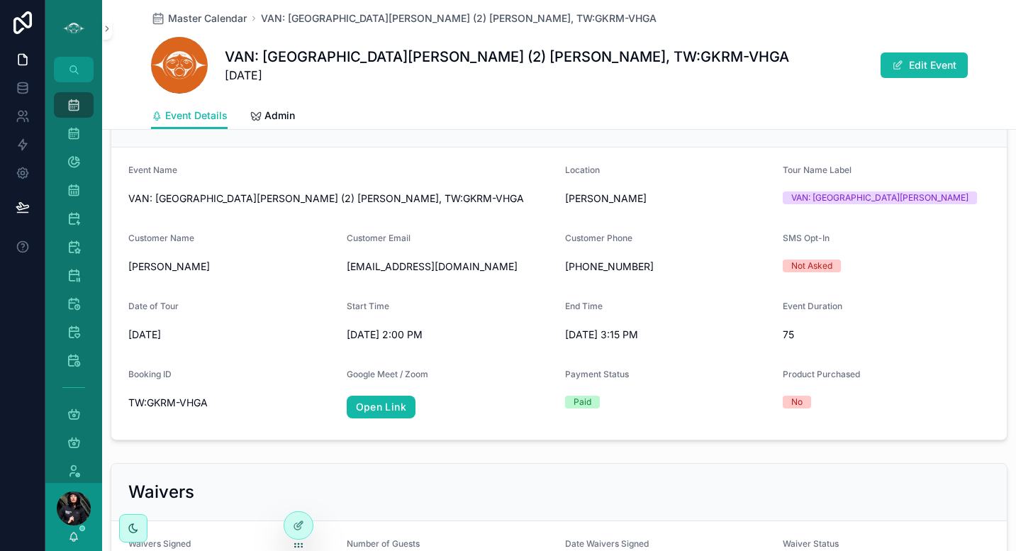
scroll to position [642, 0]
